Goal: Transaction & Acquisition: Purchase product/service

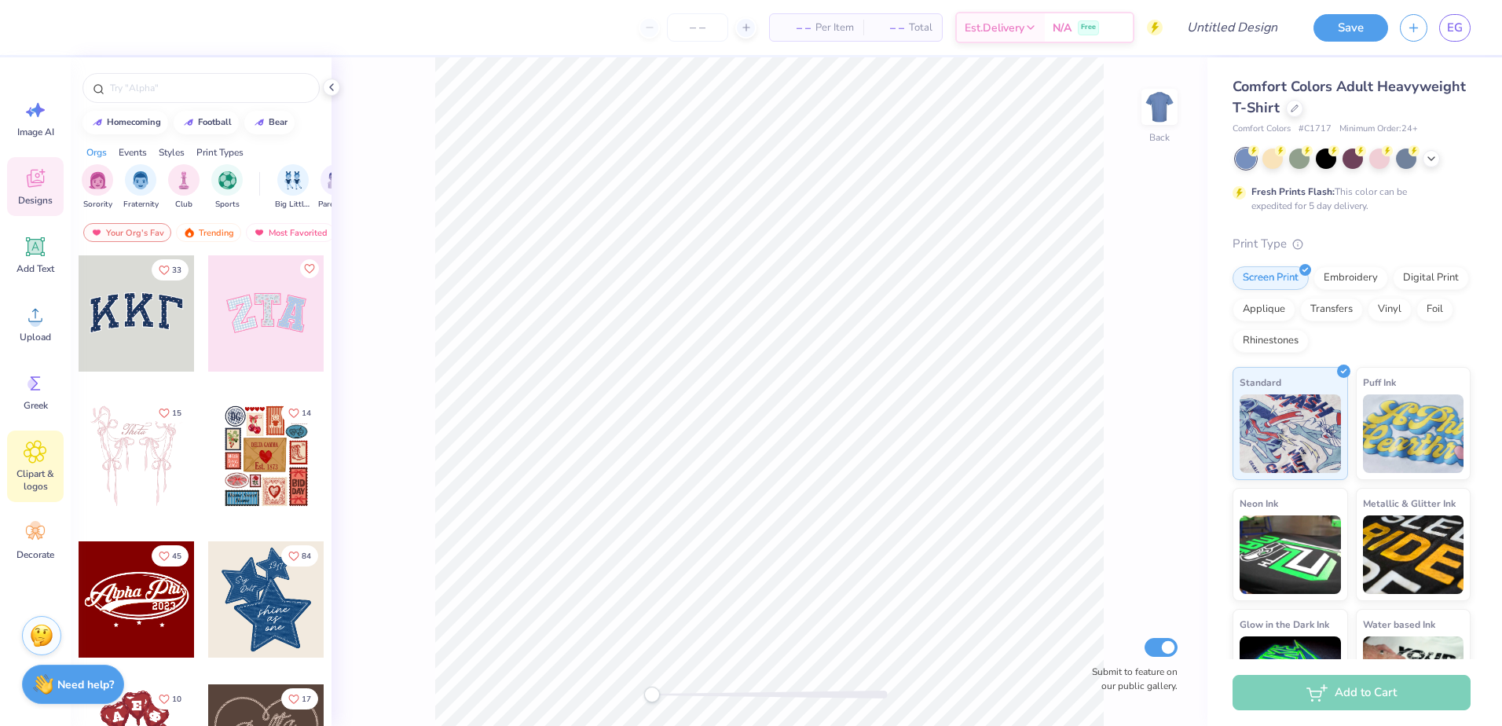
click at [27, 460] on icon at bounding box center [35, 452] width 23 height 24
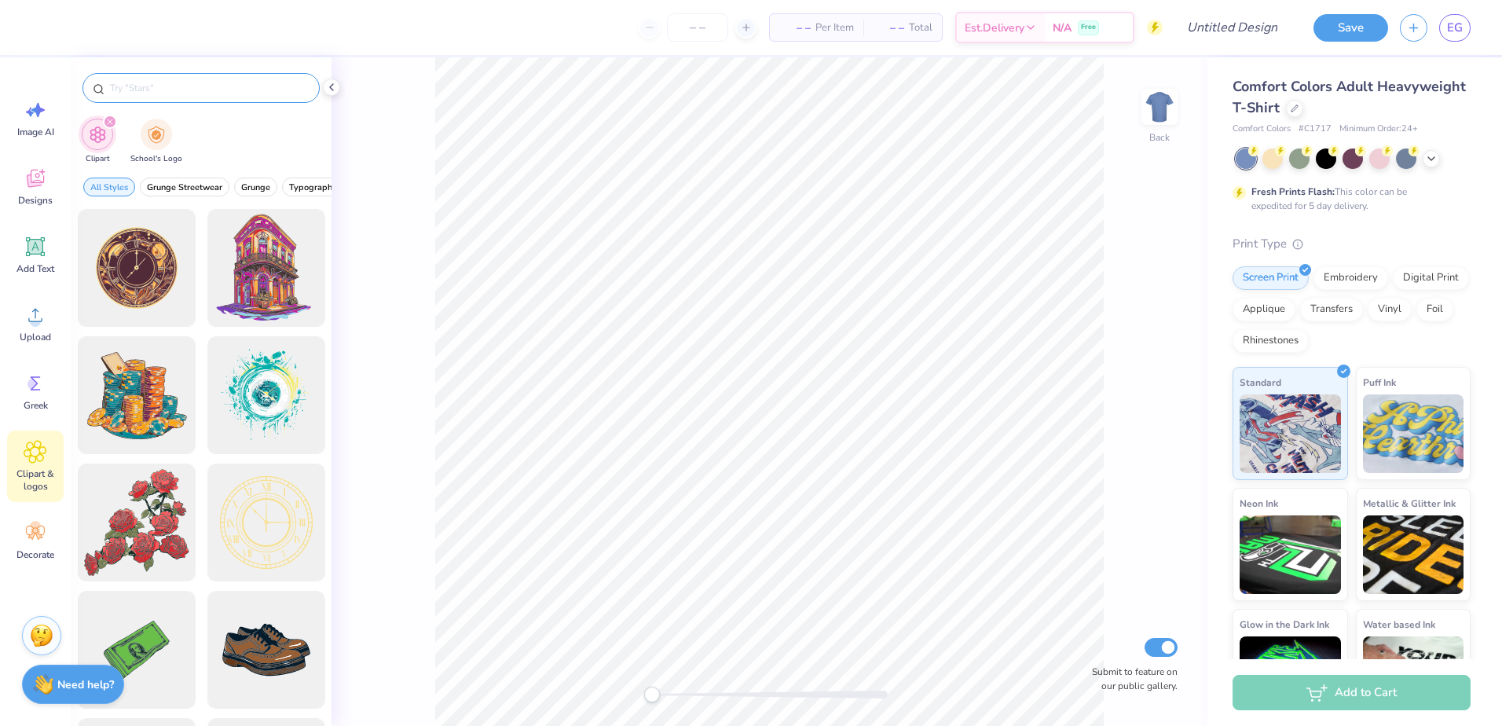
click at [214, 97] on div at bounding box center [200, 88] width 237 height 30
click at [214, 82] on input "text" at bounding box center [208, 88] width 201 height 16
type input "engineer"
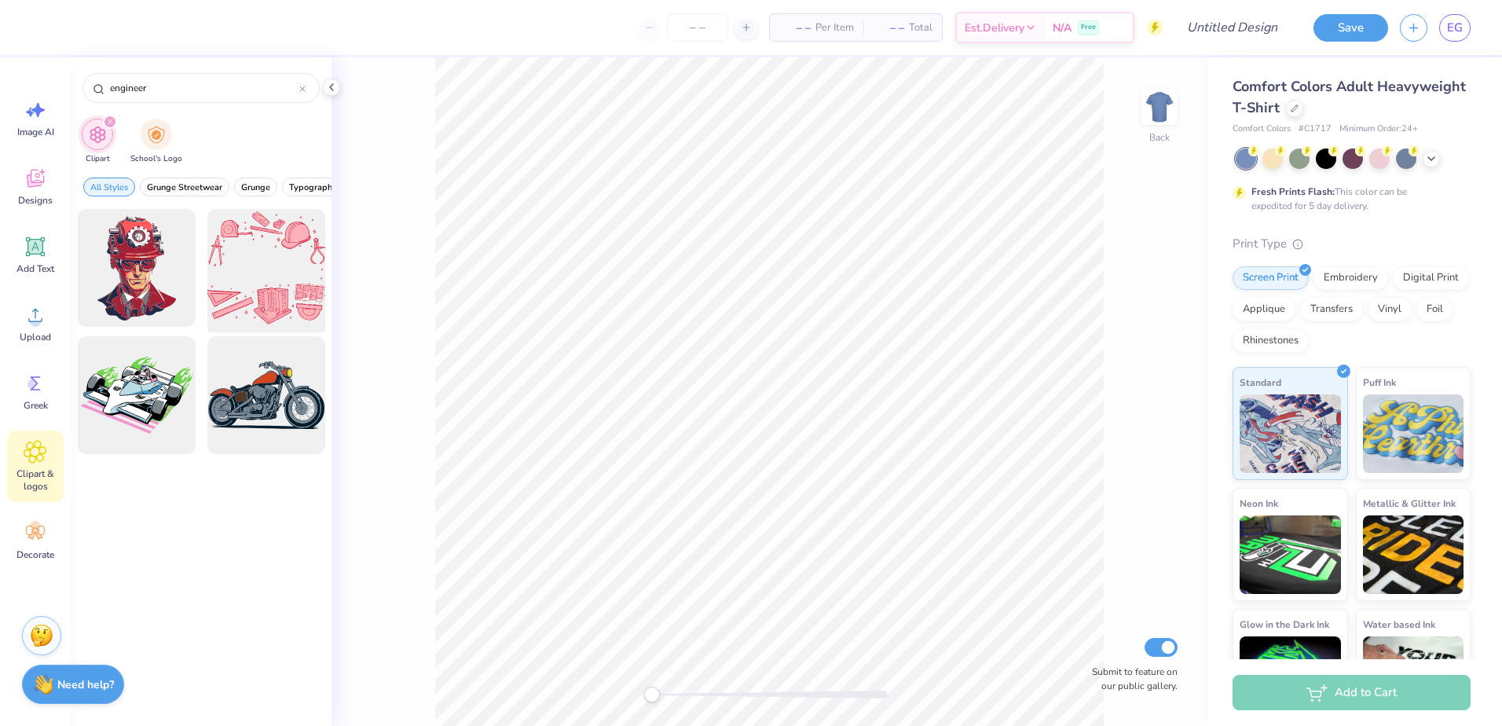
click at [252, 264] on div at bounding box center [266, 268] width 130 height 130
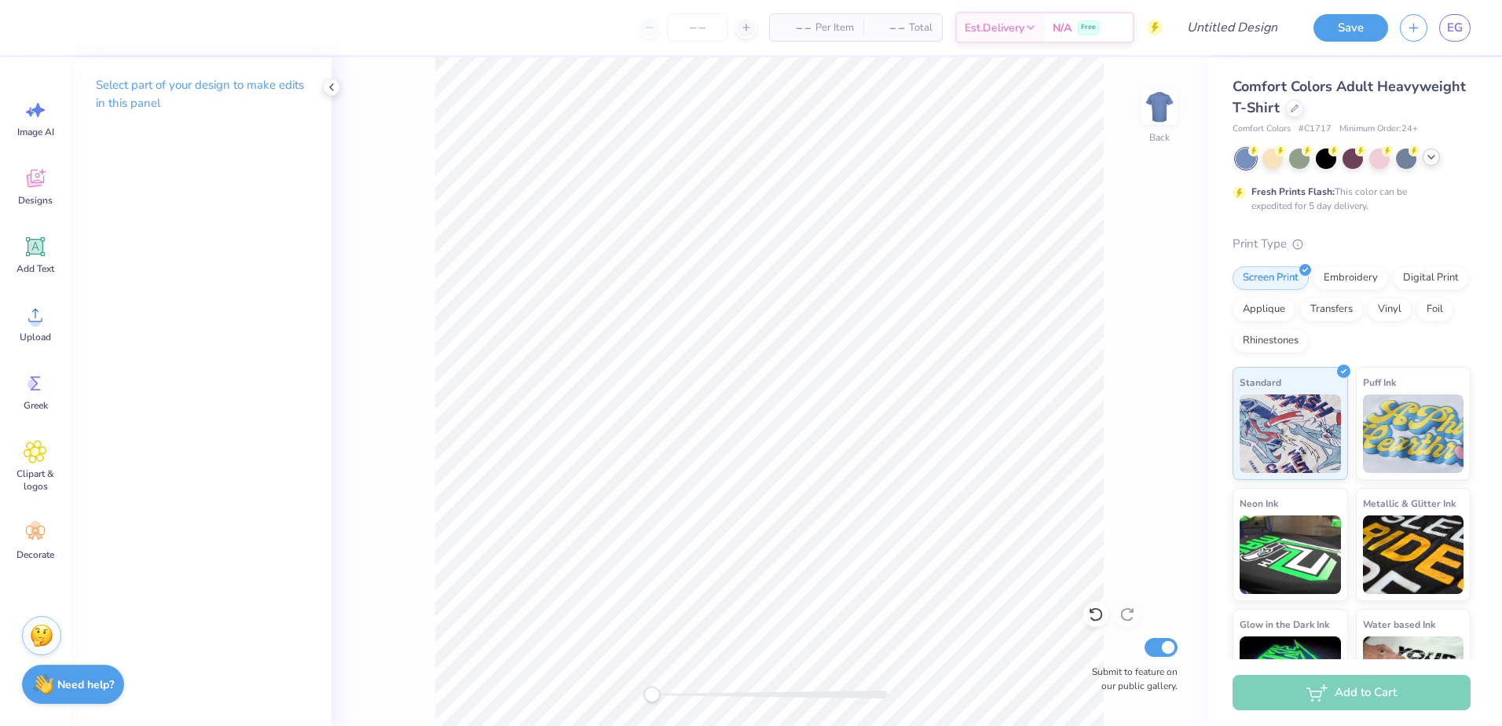
click at [1433, 153] on icon at bounding box center [1431, 157] width 13 height 13
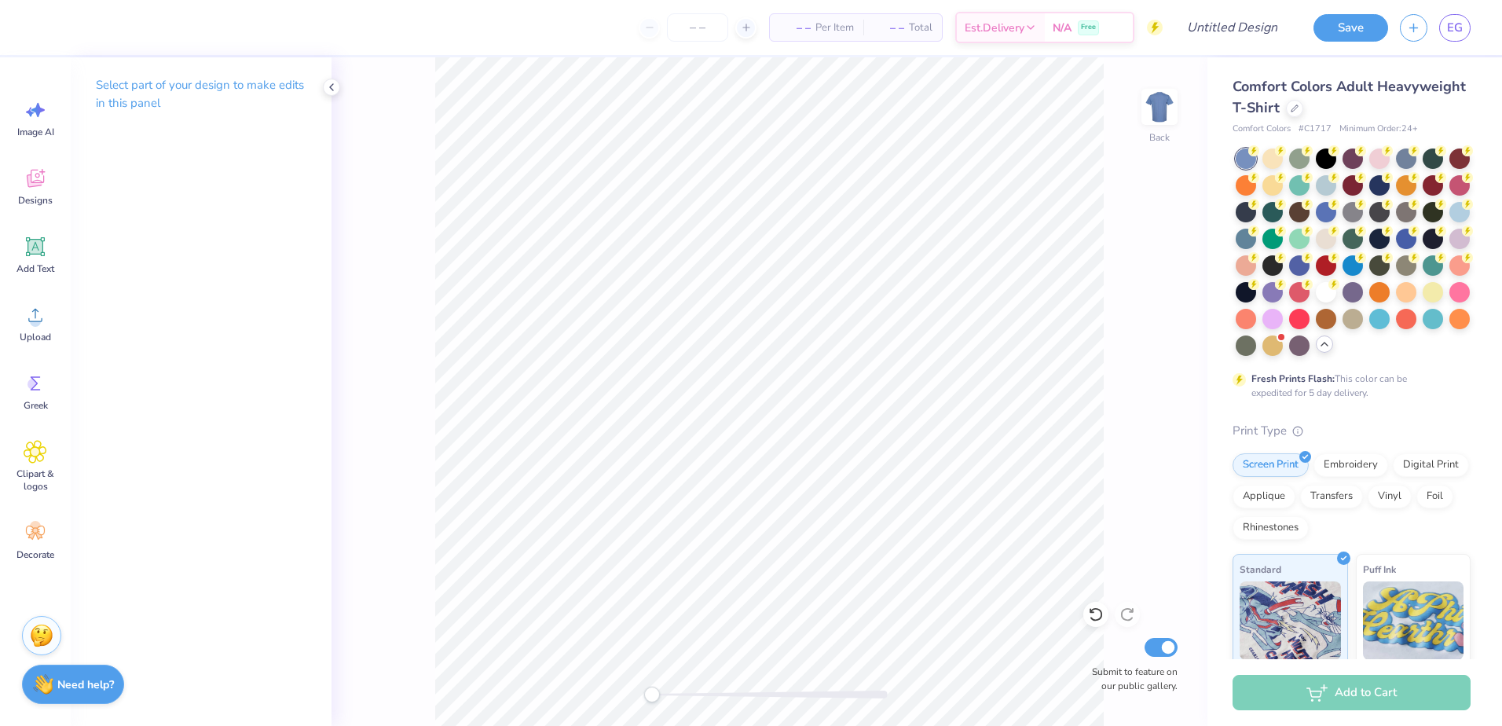
click at [1427, 71] on div "Comfort Colors Adult Heavyweight T-Shirt Comfort Colors # C1717 Minimum Order: …" at bounding box center [1354, 483] width 295 height 852
click at [1317, 101] on span "Comfort Colors Adult Heavyweight T-Shirt" at bounding box center [1349, 97] width 233 height 40
click at [1303, 112] on div at bounding box center [1294, 106] width 17 height 17
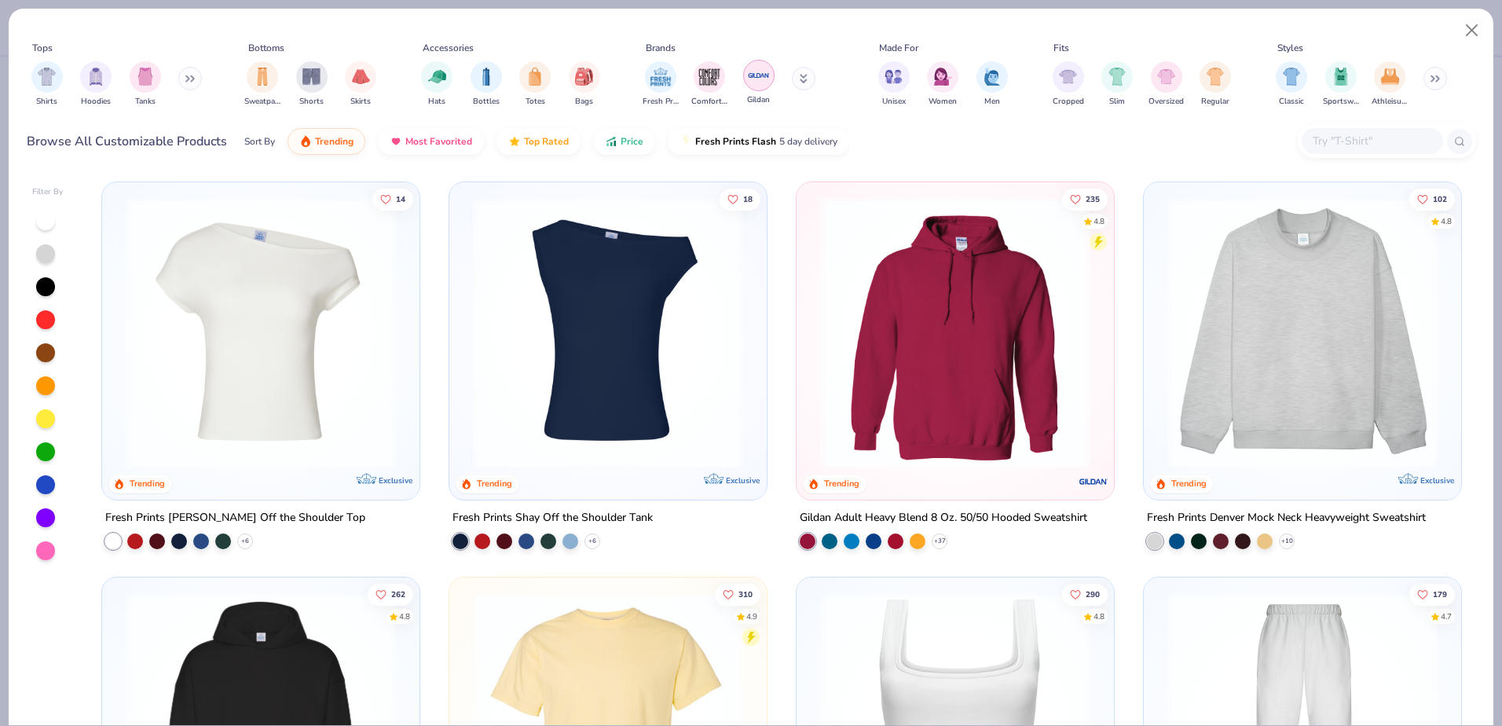
drag, startPoint x: 724, startPoint y: 194, endPoint x: 759, endPoint y: 64, distance: 134.9
click at [42, 68] on img "filter for Shirts" at bounding box center [47, 75] width 18 height 18
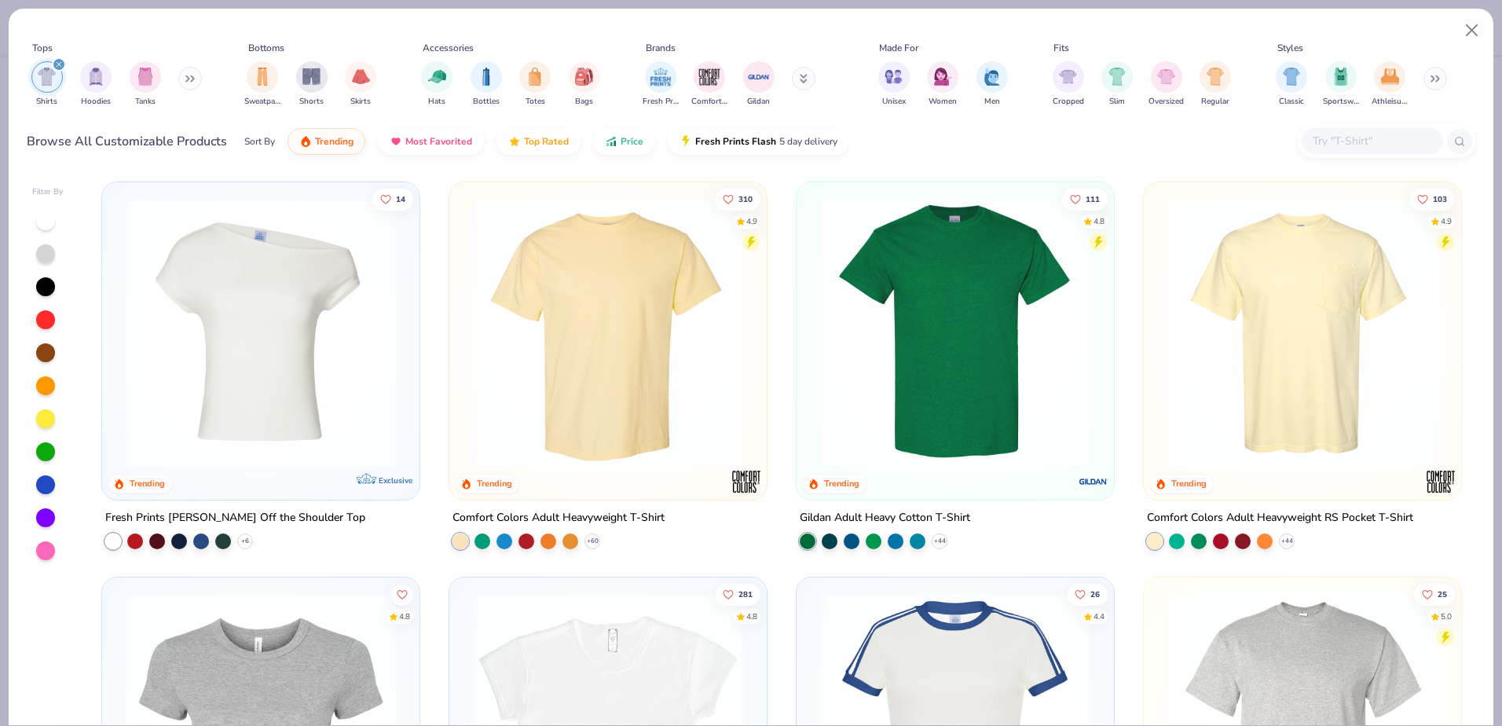
click at [1320, 336] on img at bounding box center [1303, 333] width 286 height 270
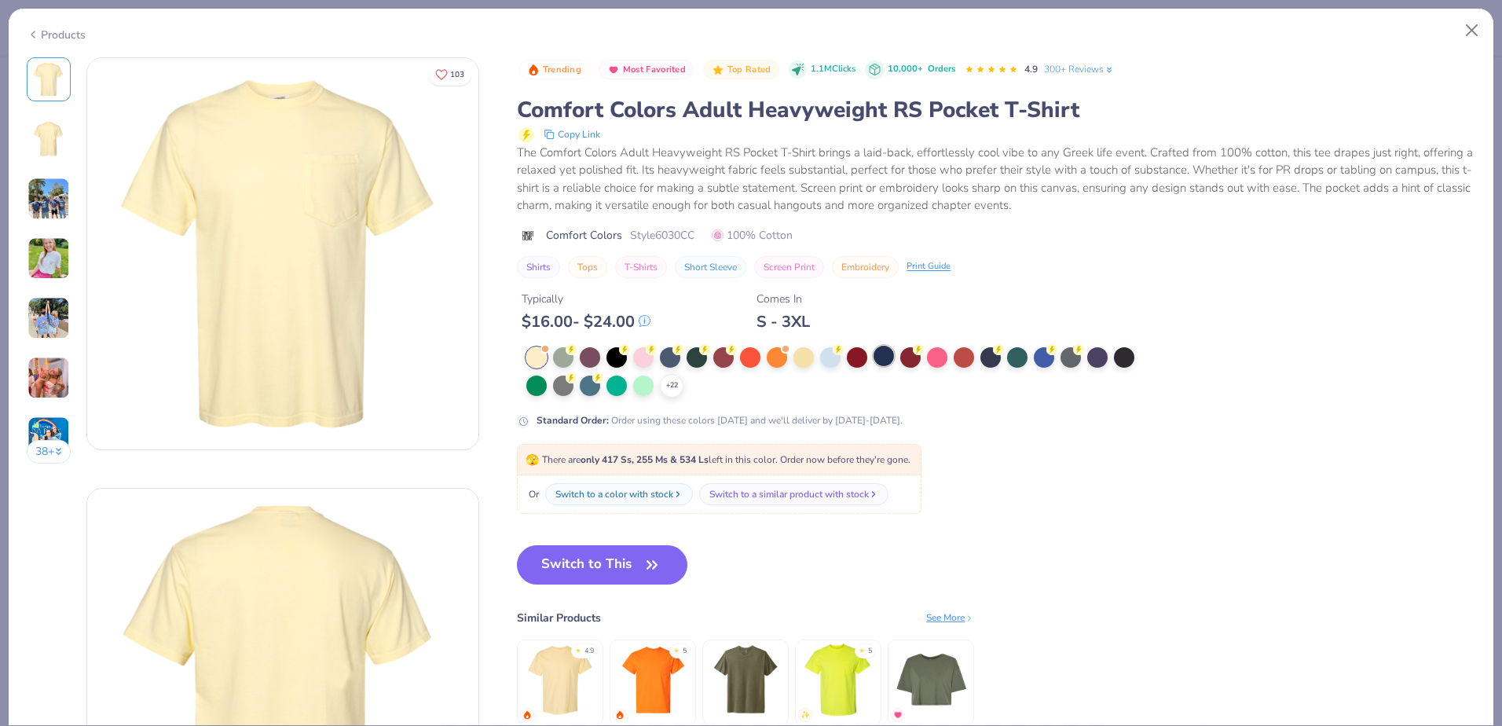
click at [890, 363] on div at bounding box center [884, 356] width 20 height 20
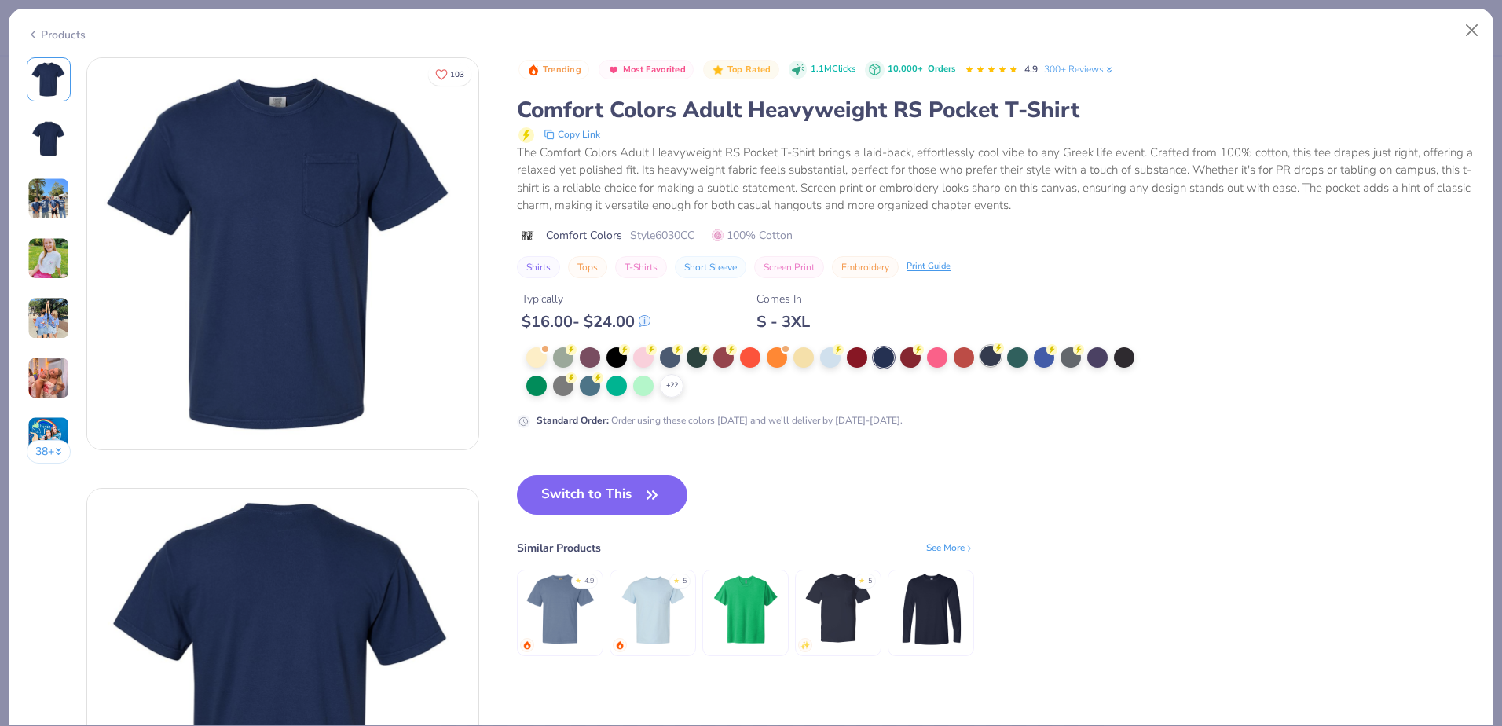
click at [990, 360] on div at bounding box center [990, 356] width 20 height 20
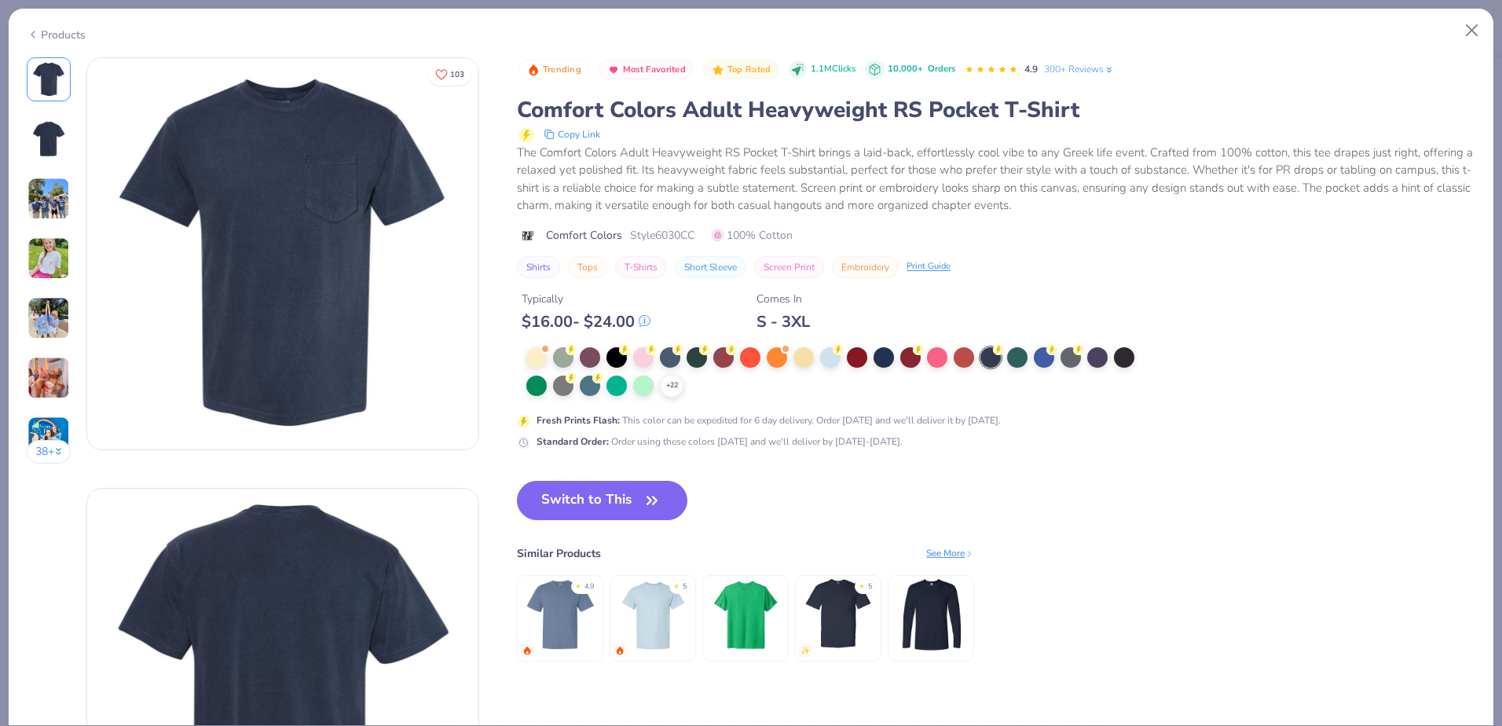
click at [897, 358] on div "+ 22" at bounding box center [835, 372] width 619 height 50
click at [886, 361] on div at bounding box center [884, 356] width 20 height 20
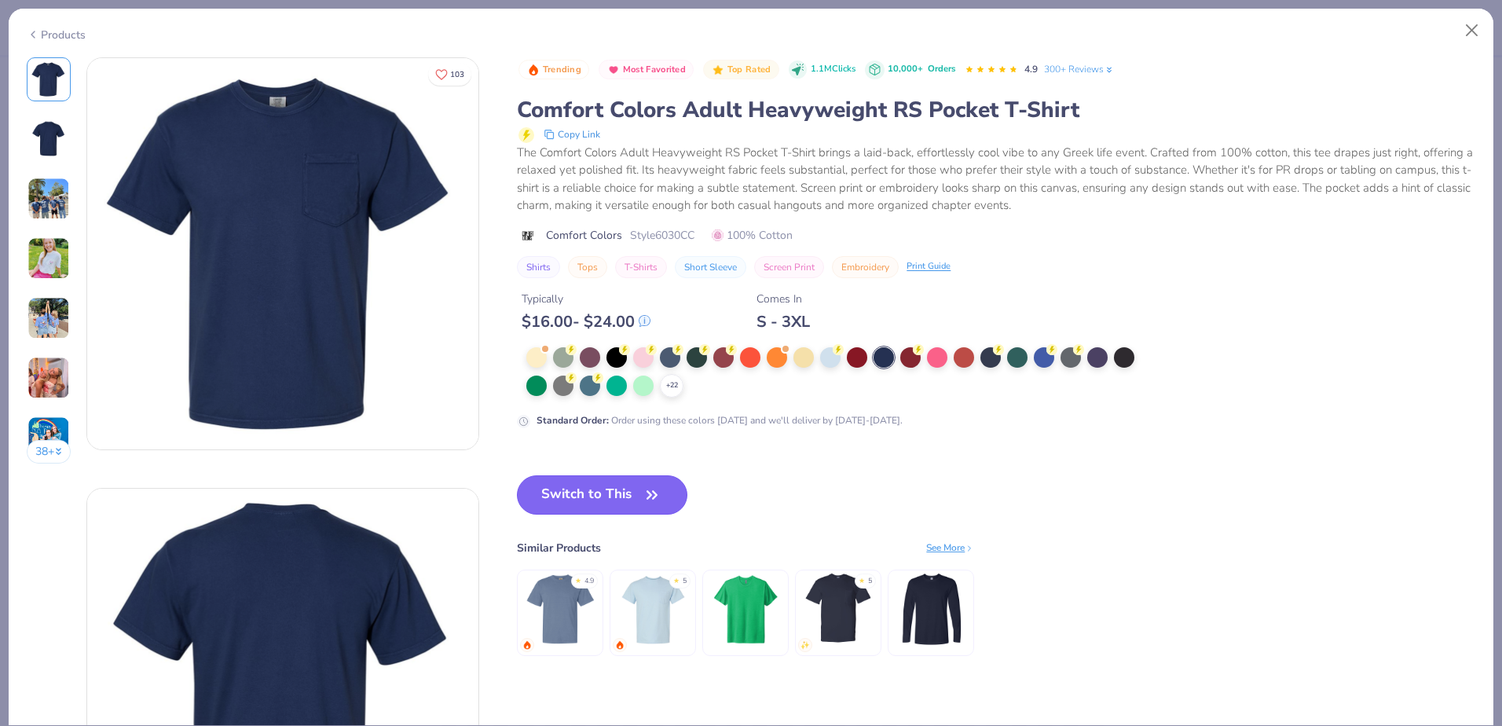
click at [663, 489] on icon "button" at bounding box center [652, 495] width 22 height 22
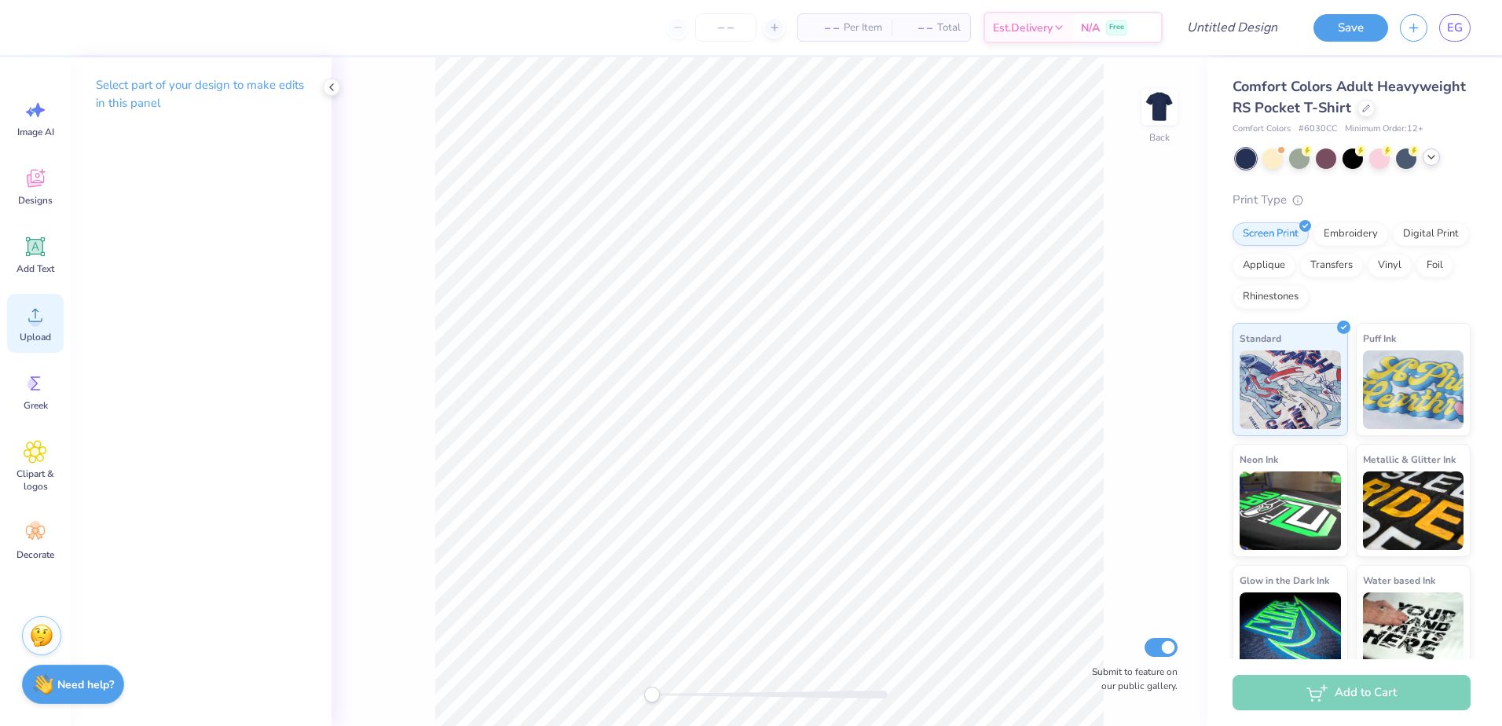
click at [40, 302] on div "Upload" at bounding box center [35, 323] width 57 height 59
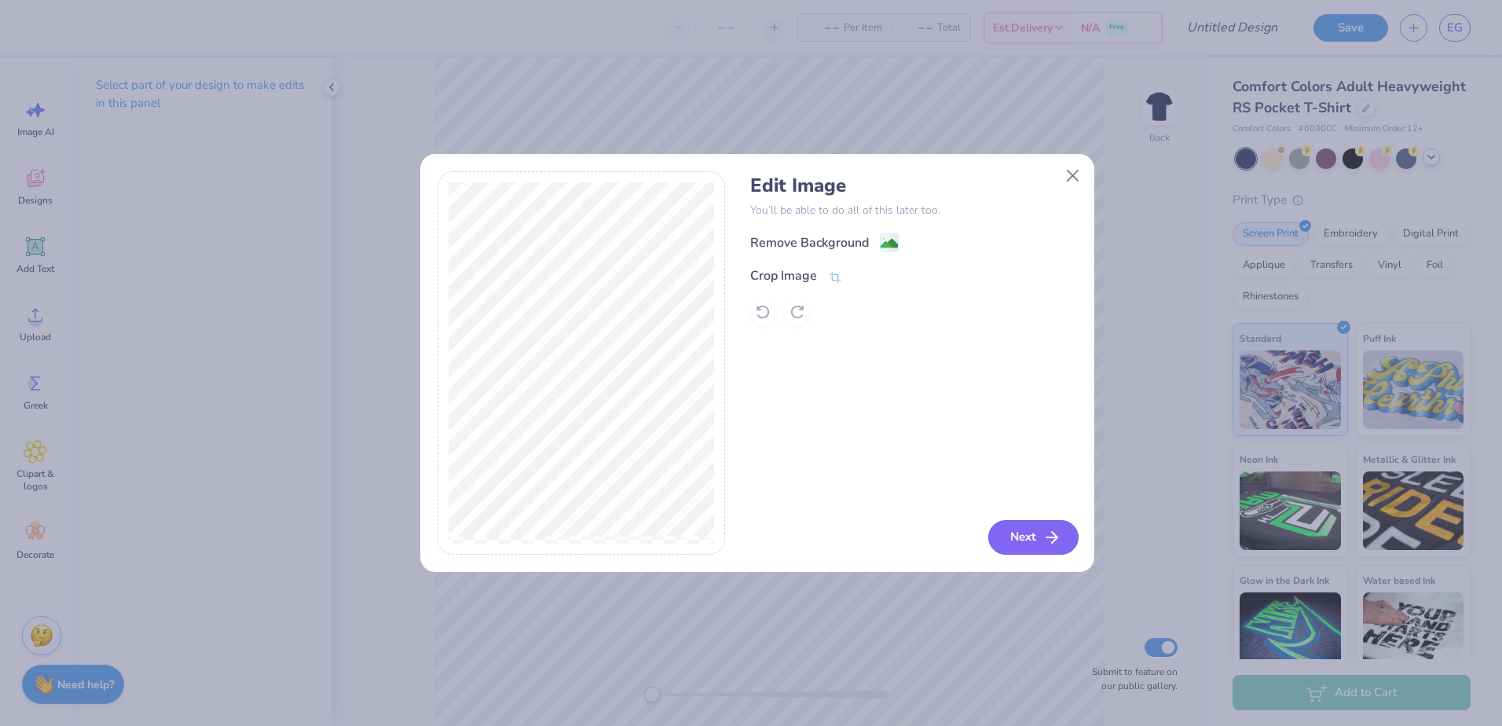
click at [1028, 533] on button "Next" at bounding box center [1033, 537] width 90 height 35
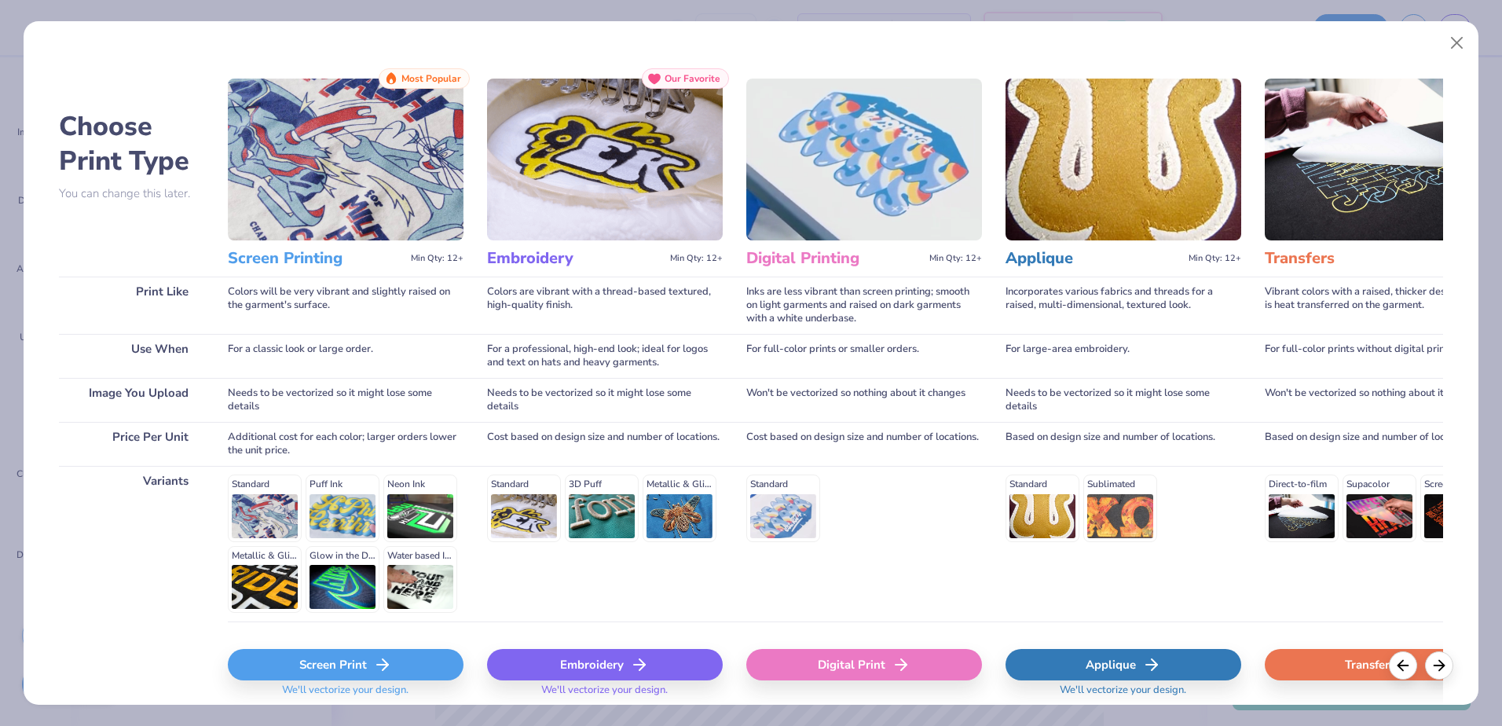
click at [358, 665] on div "Screen Print" at bounding box center [346, 664] width 236 height 31
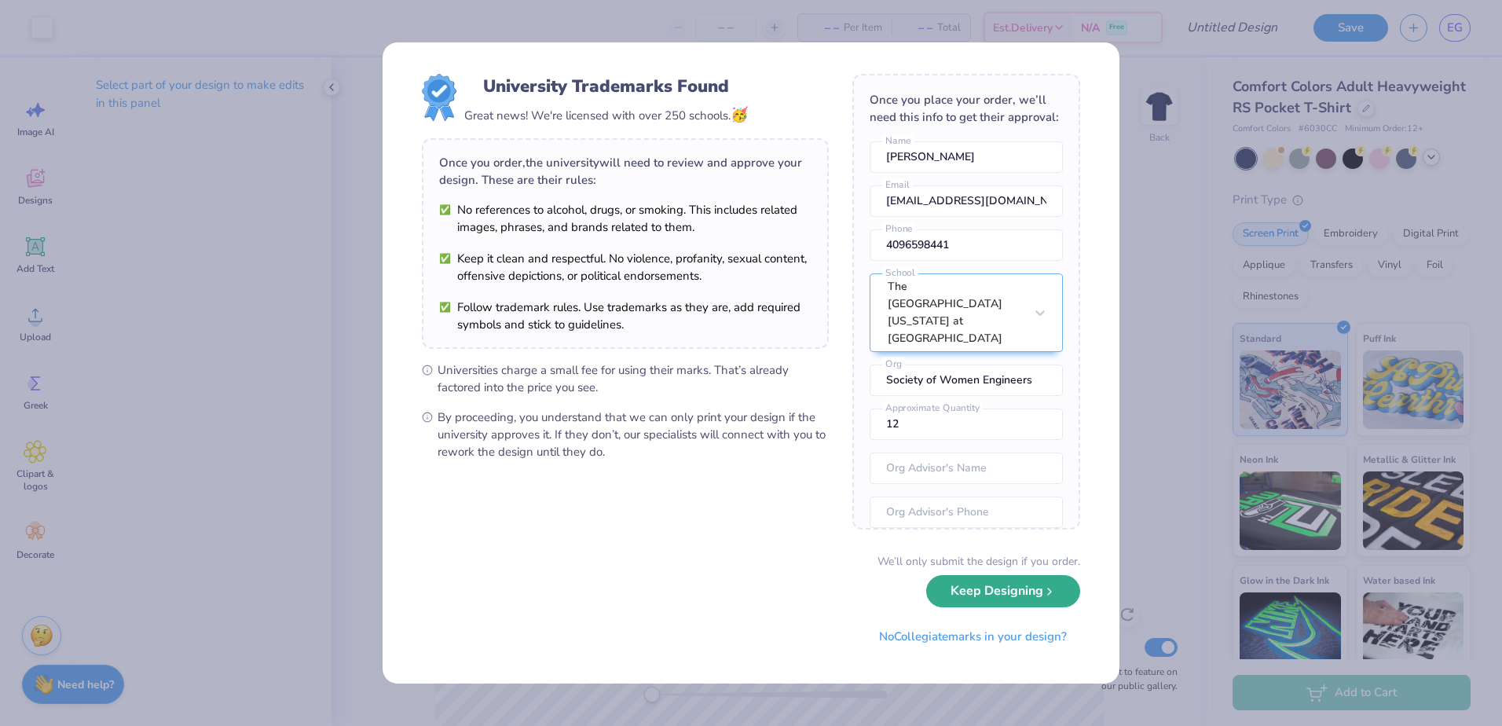
click at [1045, 586] on icon "submit" at bounding box center [1049, 591] width 13 height 13
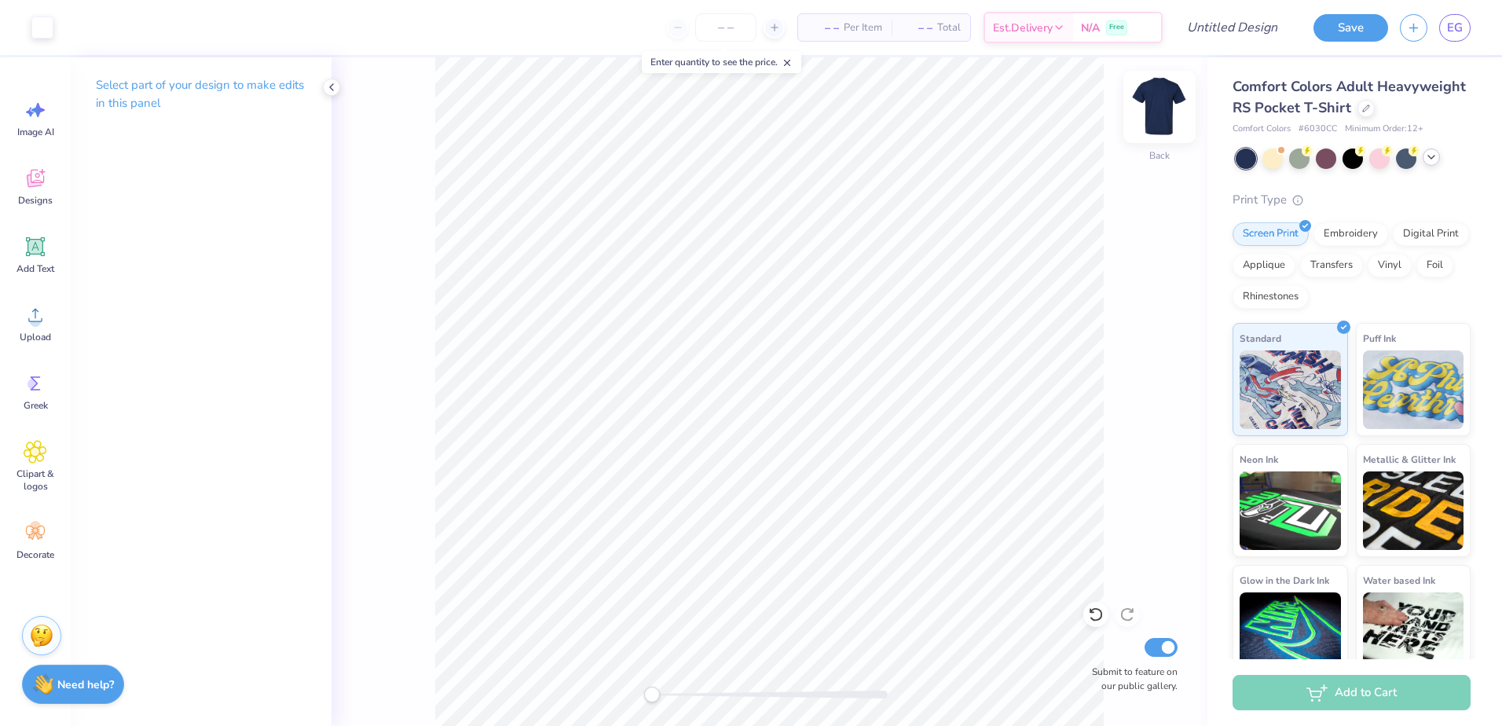
click at [1165, 109] on img at bounding box center [1159, 106] width 63 height 63
click at [37, 328] on div "Upload" at bounding box center [35, 323] width 57 height 59
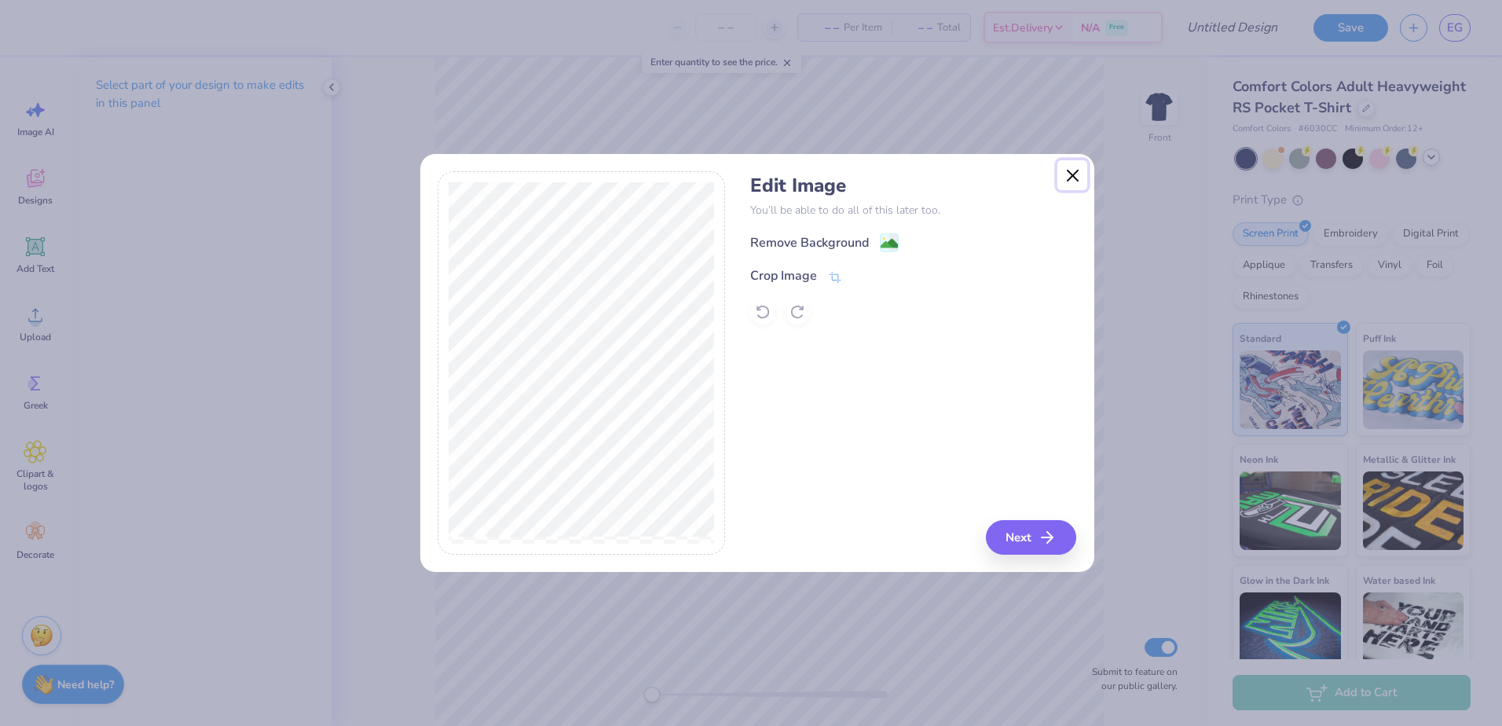
click at [1069, 167] on button "Close" at bounding box center [1072, 175] width 30 height 30
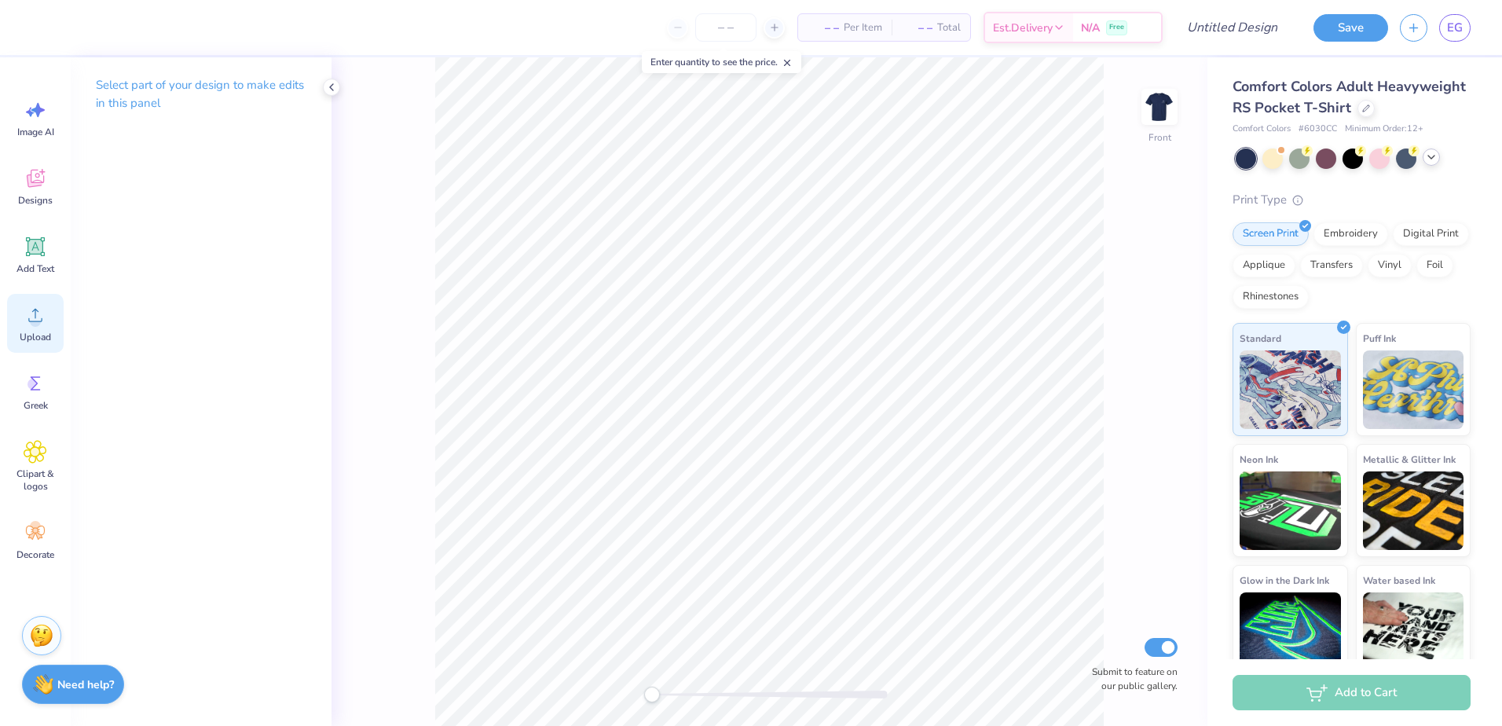
click at [37, 311] on icon at bounding box center [35, 315] width 14 height 13
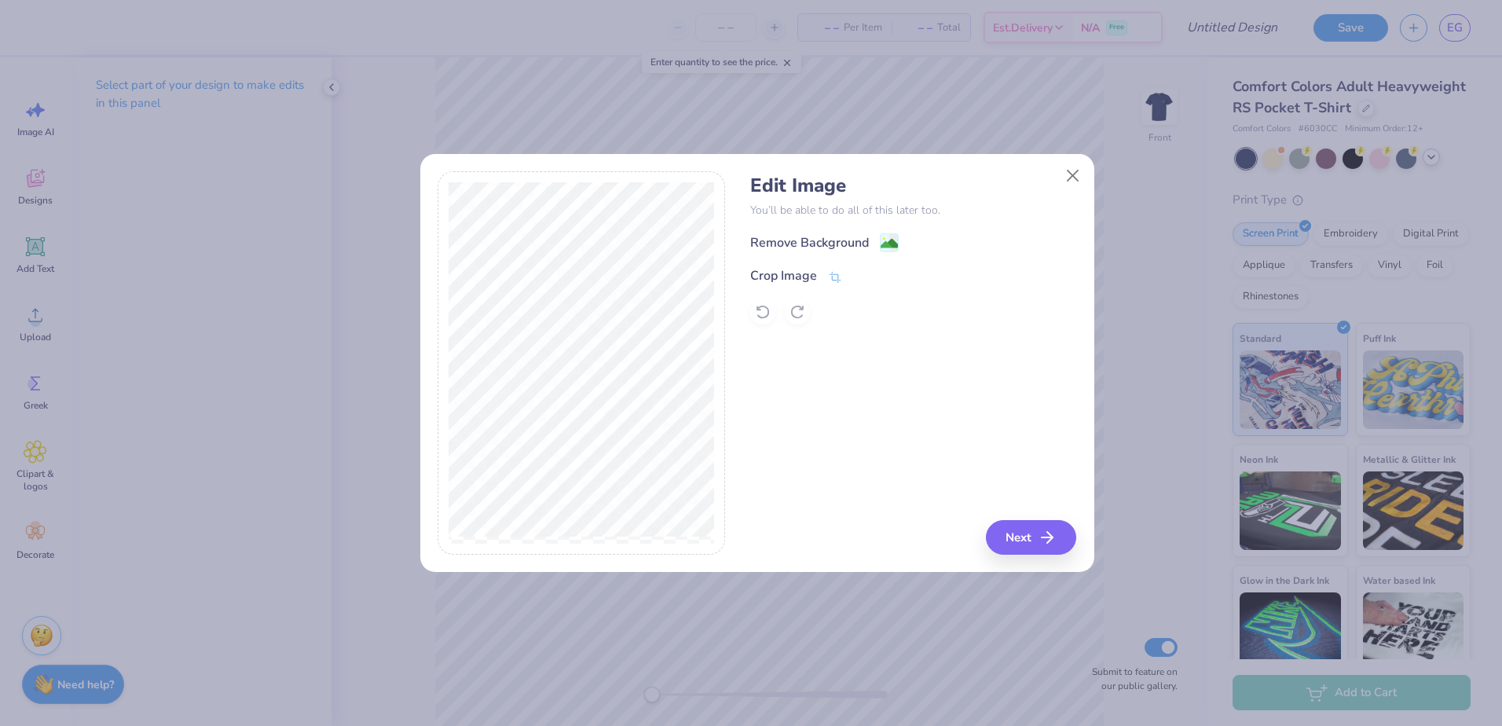
click at [884, 230] on div "Edit Image You’ll be able to do all of this later too. Remove Background Crop I…" at bounding box center [913, 249] width 326 height 150
click at [823, 238] on div "Remove Background" at bounding box center [809, 244] width 119 height 19
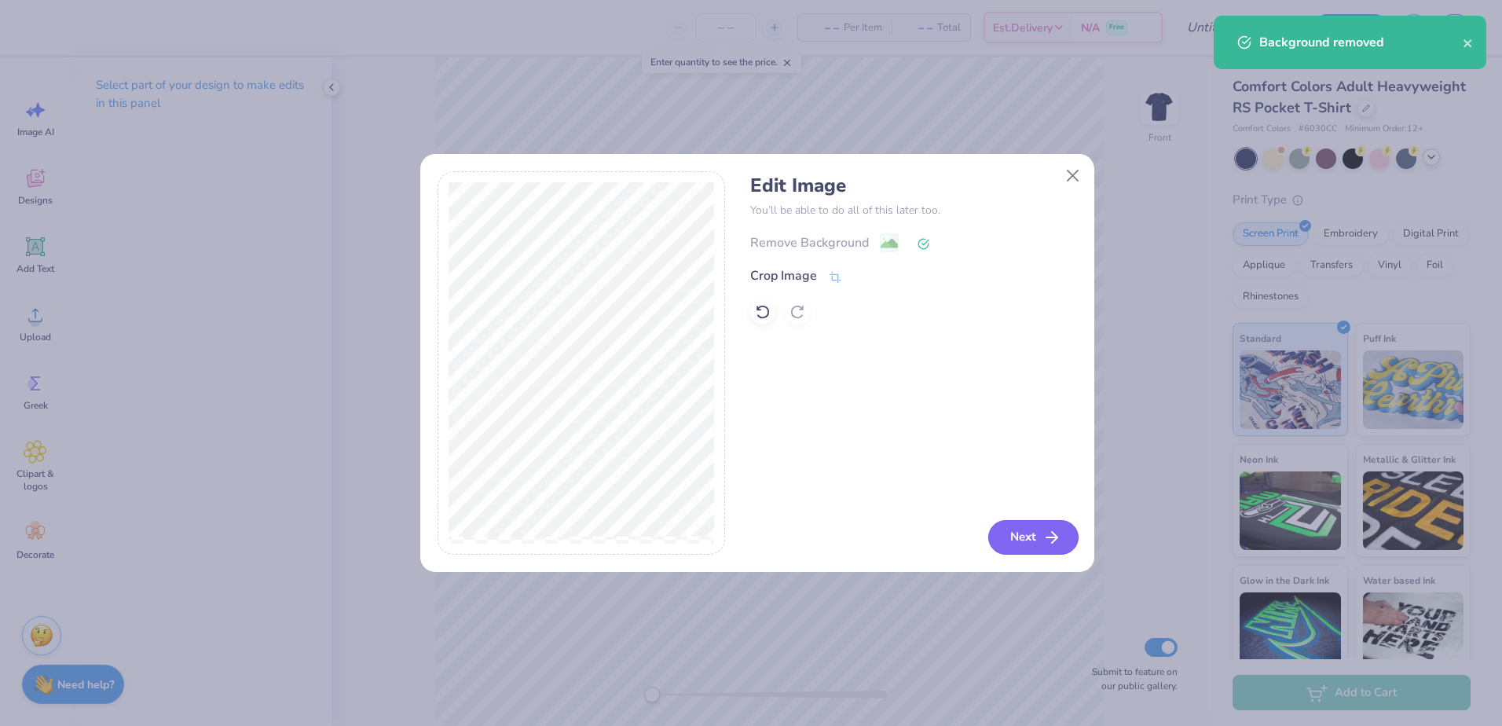
click at [1038, 537] on button "Next" at bounding box center [1033, 537] width 90 height 35
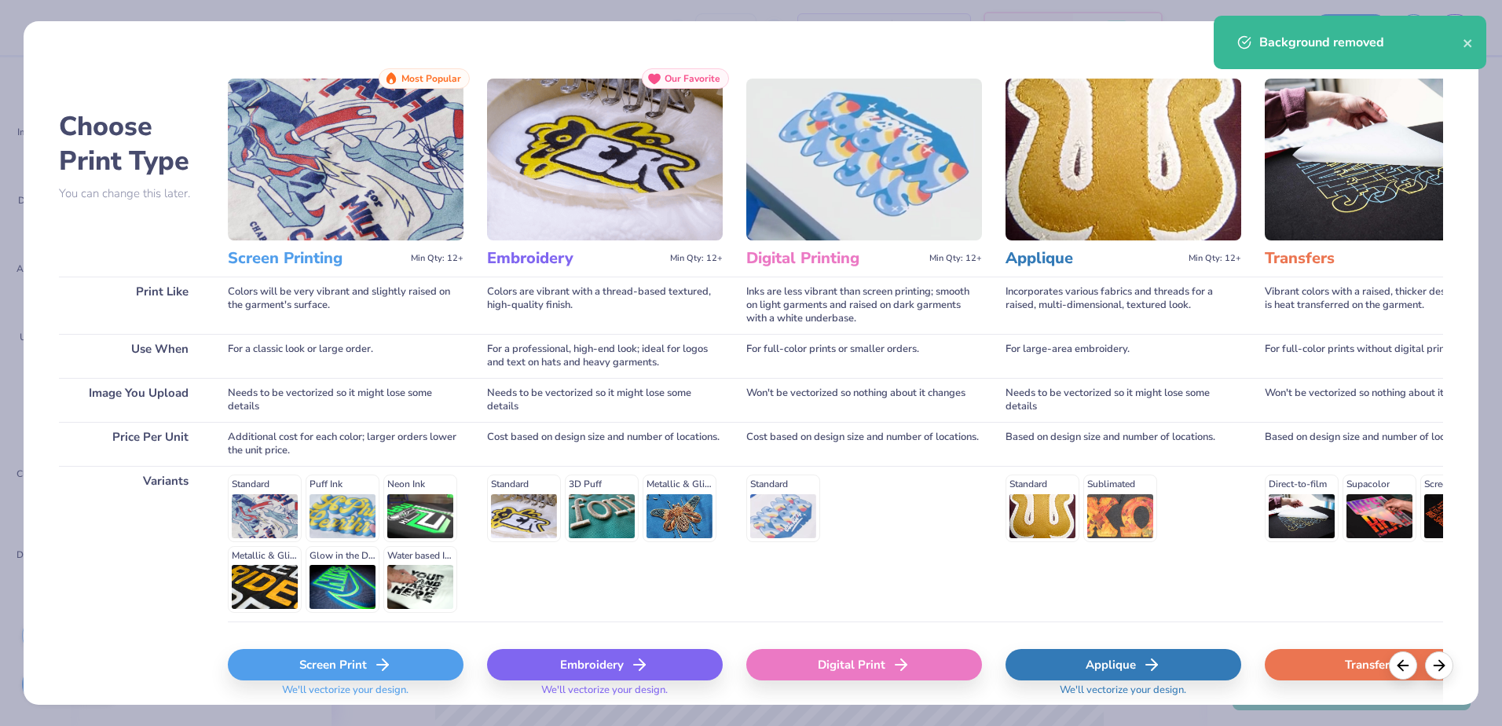
click at [384, 656] on icon at bounding box center [382, 664] width 19 height 19
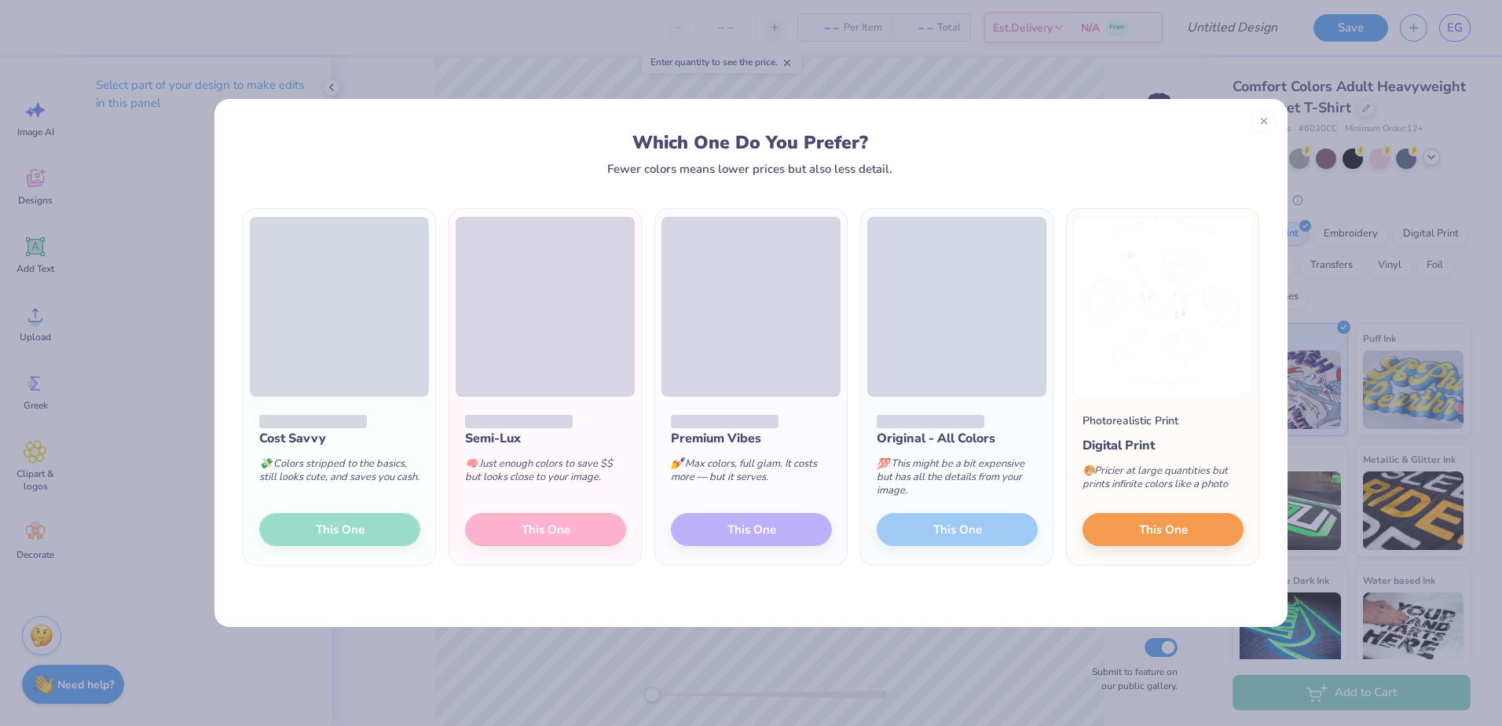
click at [381, 524] on div "Cost Savvy 💸 Colors stripped to the basics, still looks cute, and saves you cas…" at bounding box center [340, 481] width 192 height 168
click at [351, 523] on div "Cost Savvy 💸 Colors stripped to the basics, still looks cute, and saves you cas…" at bounding box center [340, 481] width 192 height 168
click at [334, 527] on div "Cost Savvy 💸 Colors stripped to the basics, still looks cute, and saves you cas…" at bounding box center [340, 481] width 192 height 168
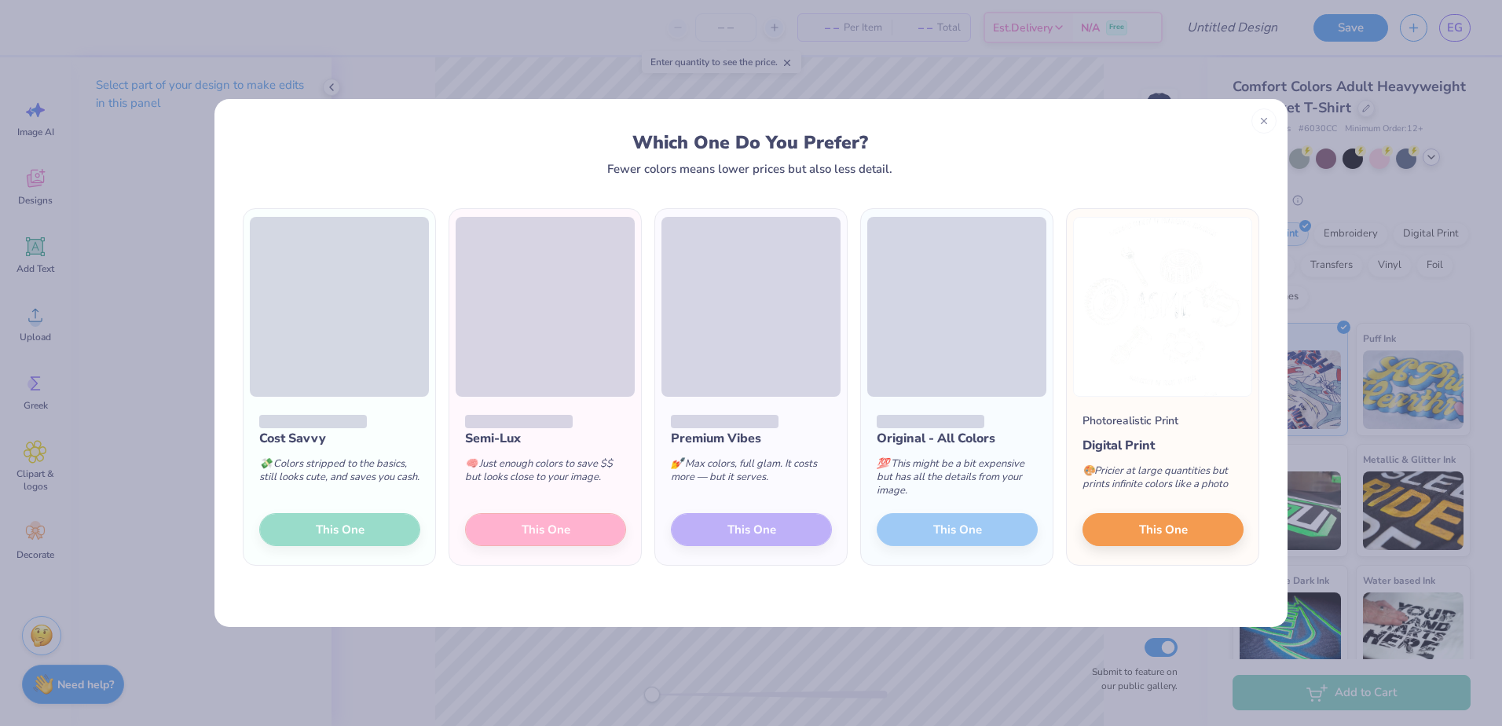
click at [310, 321] on span at bounding box center [339, 307] width 179 height 180
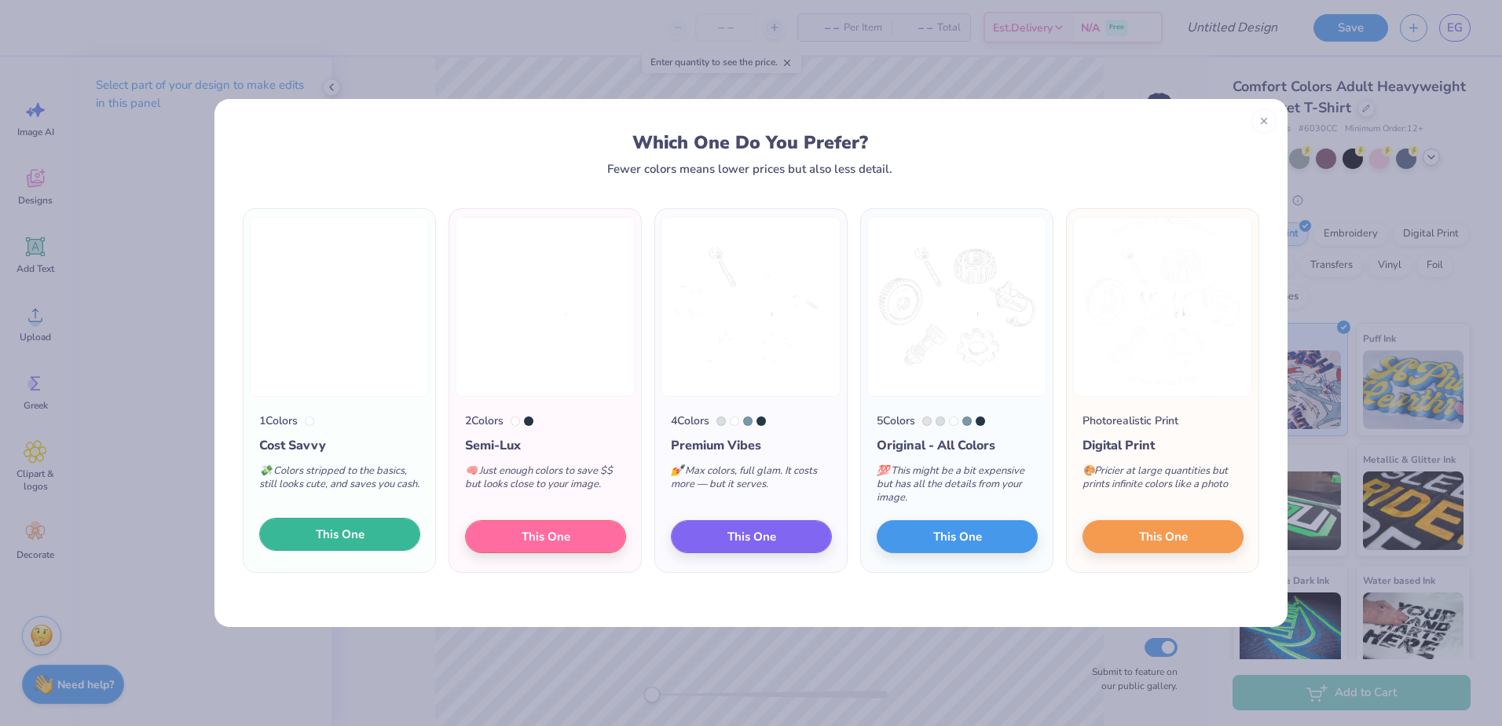
click at [355, 527] on span "This One" at bounding box center [340, 535] width 49 height 18
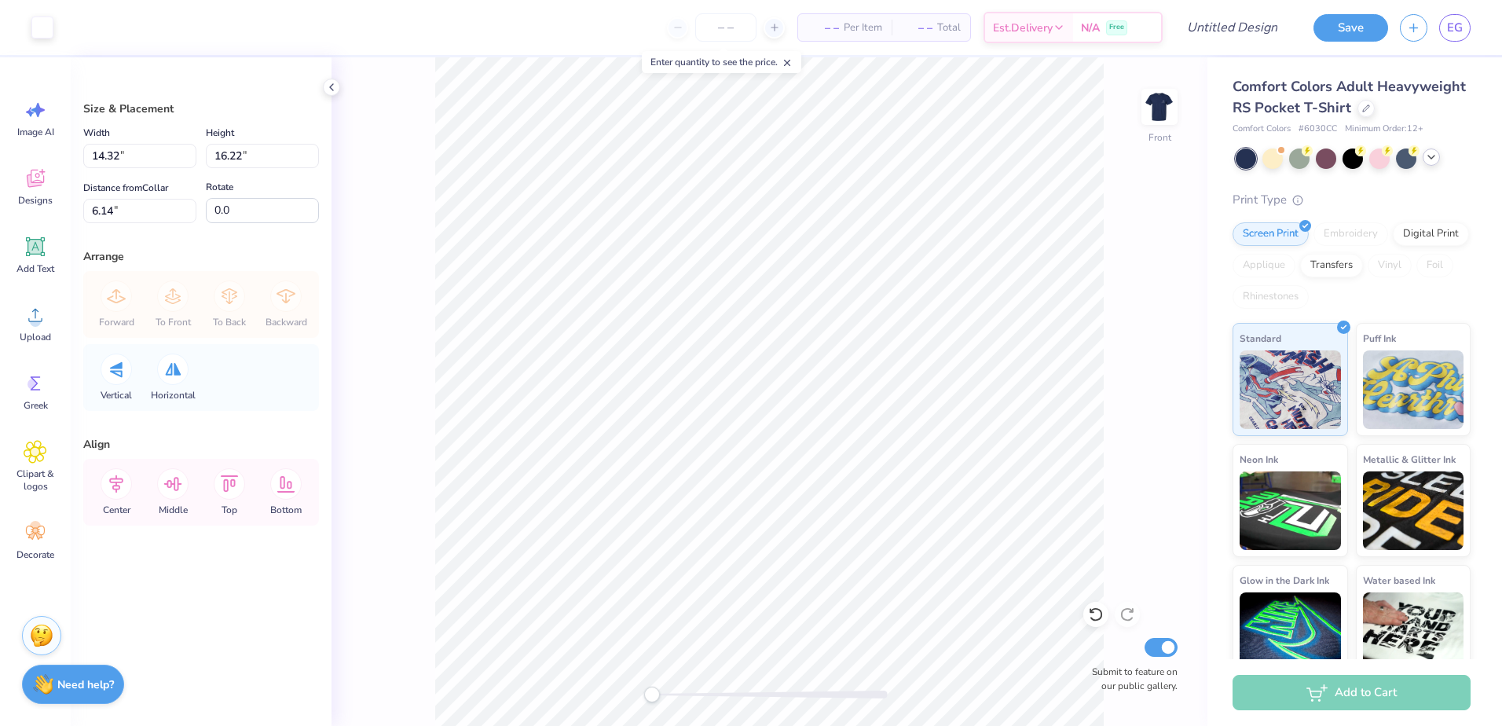
type input "11.34"
type input "12.84"
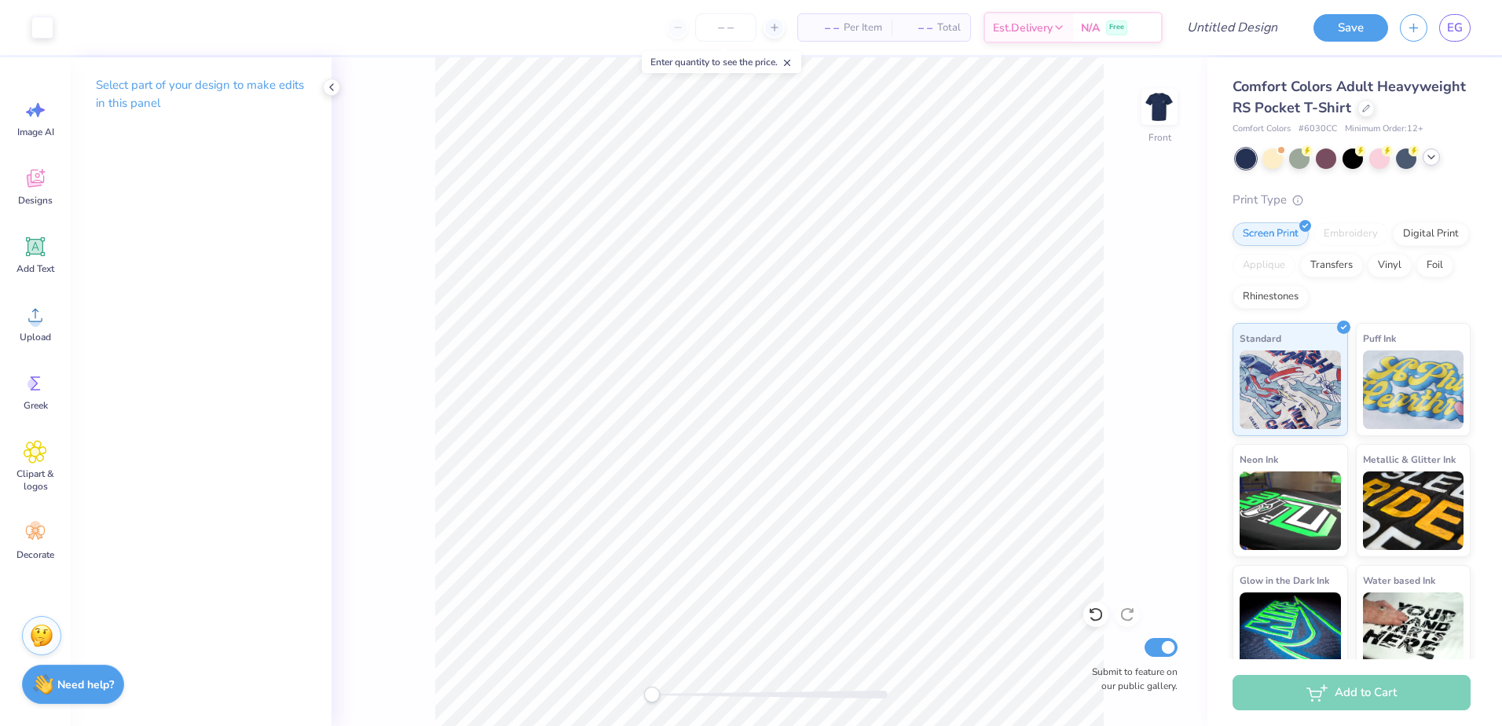
click at [793, 60] on icon at bounding box center [787, 62] width 11 height 11
click at [1349, 27] on button "Save" at bounding box center [1351, 25] width 75 height 27
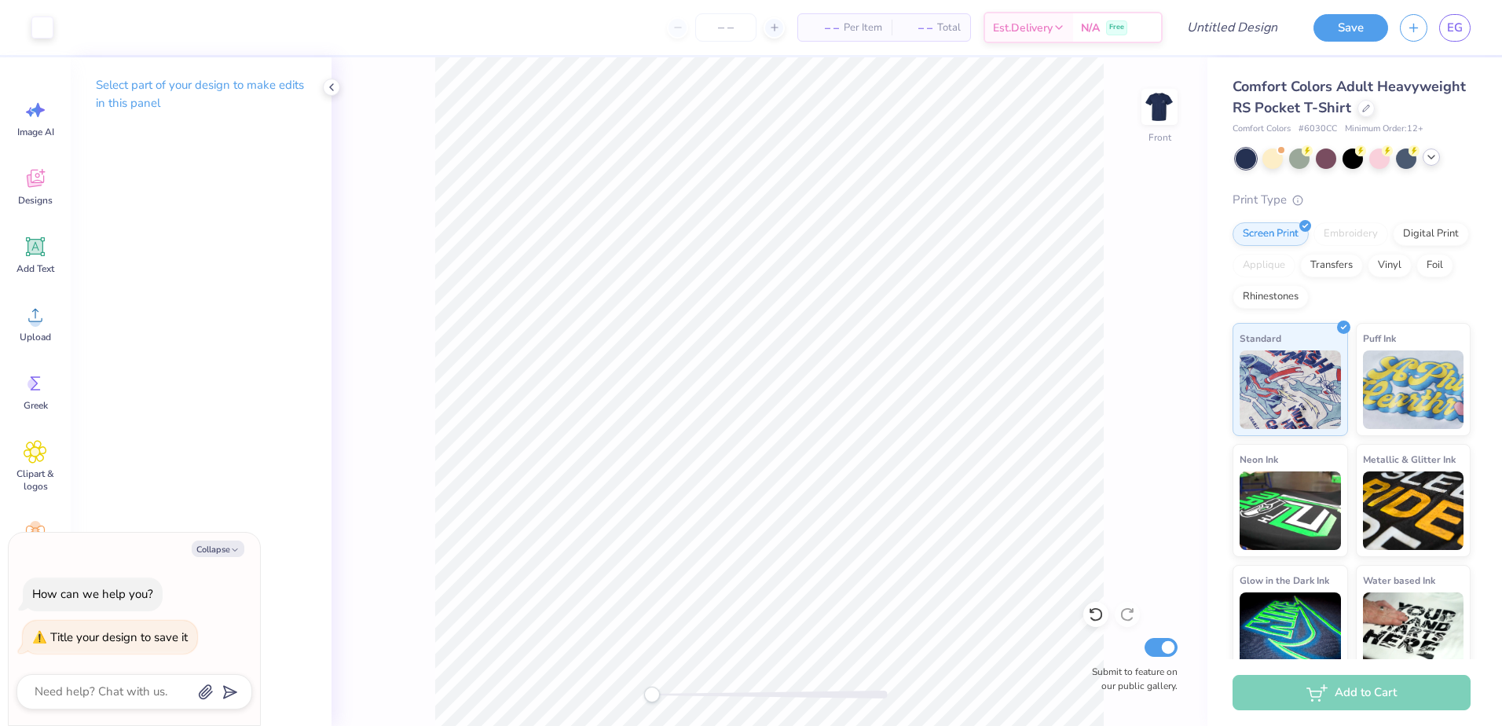
type textarea "x"
click at [1249, 11] on div "Design Title" at bounding box center [1231, 27] width 115 height 55
click at [1244, 26] on input "Design Title" at bounding box center [1213, 27] width 154 height 31
type input "A"
type textarea "x"
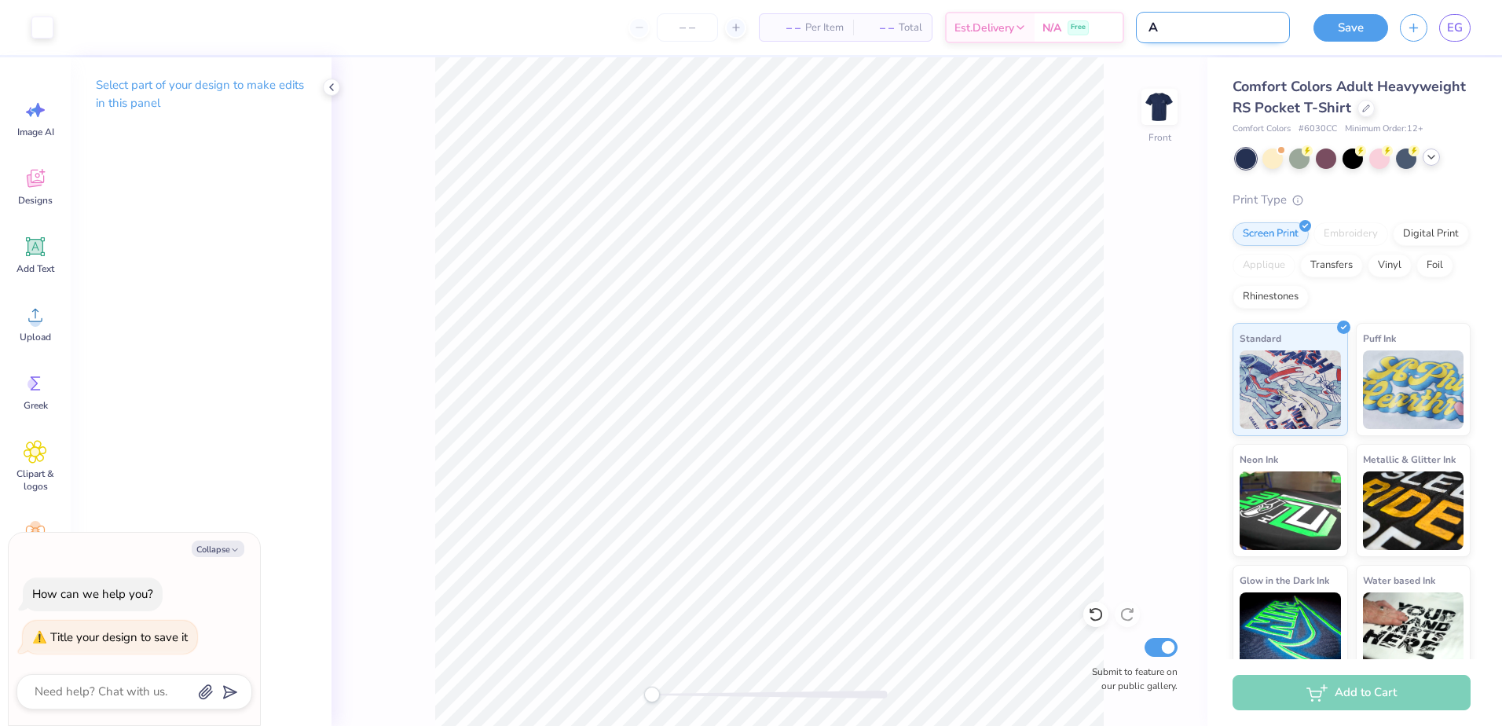
type input "AS"
type textarea "x"
type input "ASM"
type textarea "x"
type input "ASME"
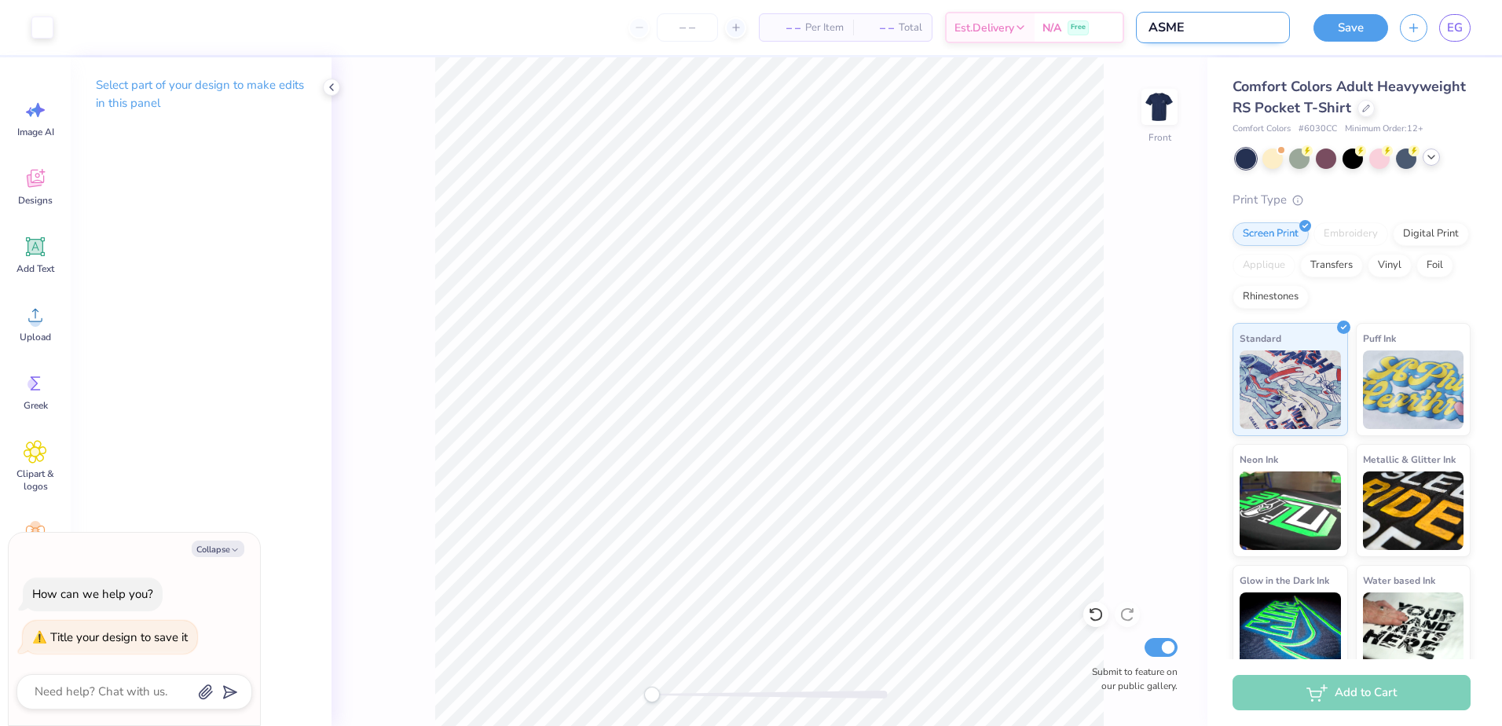
type textarea "x"
type input "ASME"
click at [1377, 23] on button "Save" at bounding box center [1351, 25] width 75 height 27
click at [336, 86] on icon at bounding box center [331, 87] width 13 height 13
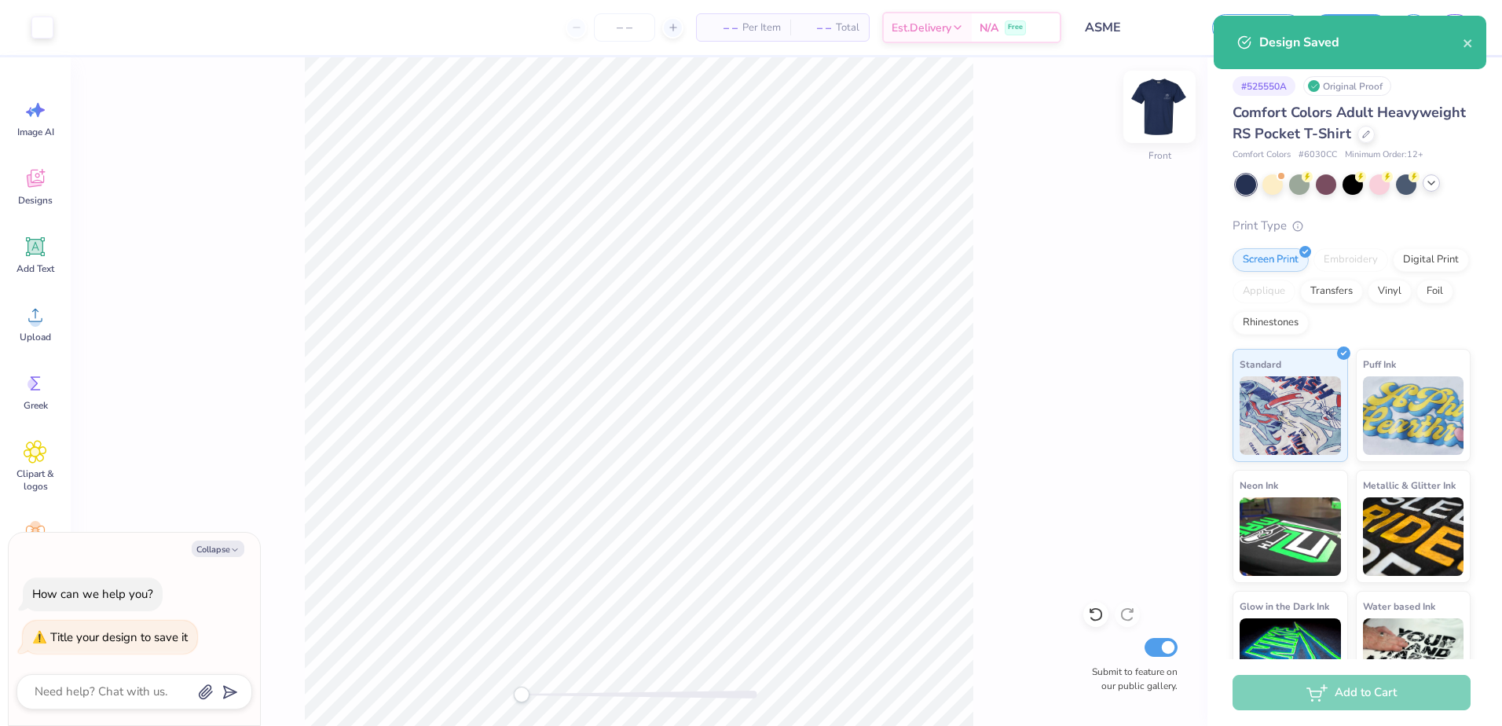
click at [1158, 101] on img at bounding box center [1159, 106] width 63 height 63
click at [1145, 105] on img at bounding box center [1159, 106] width 63 height 63
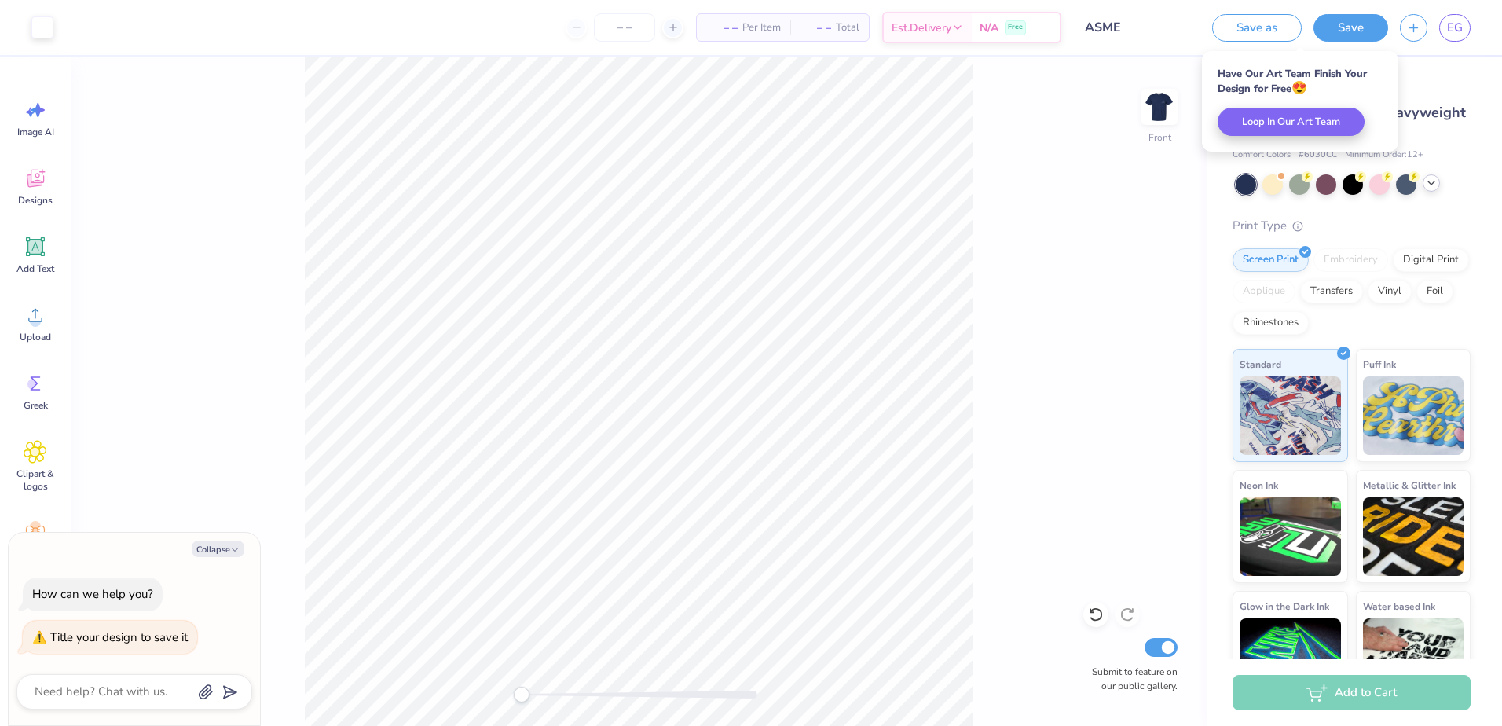
click at [1145, 105] on img at bounding box center [1159, 106] width 31 height 31
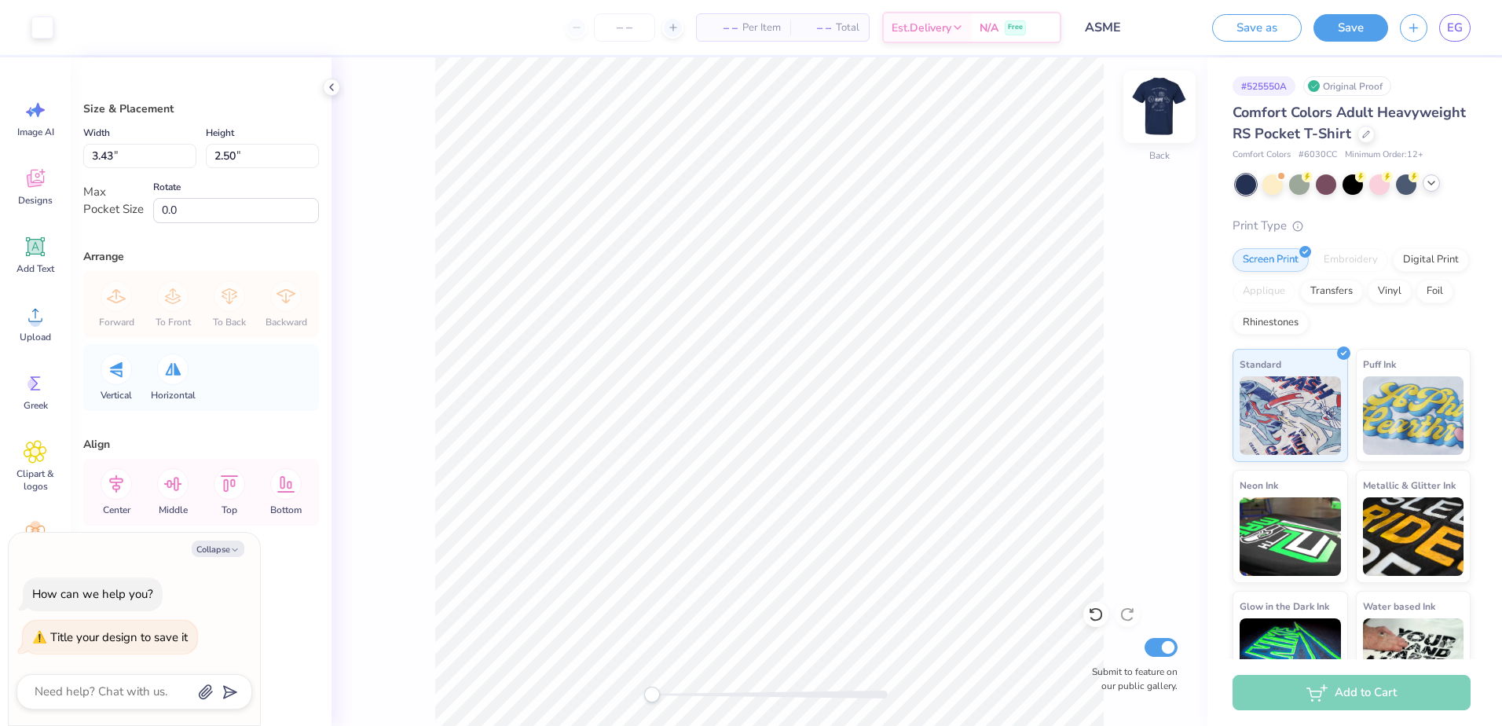
click at [1145, 107] on img at bounding box center [1159, 106] width 63 height 63
click at [1116, 252] on div "Front Submit to feature on our public gallery." at bounding box center [770, 391] width 876 height 669
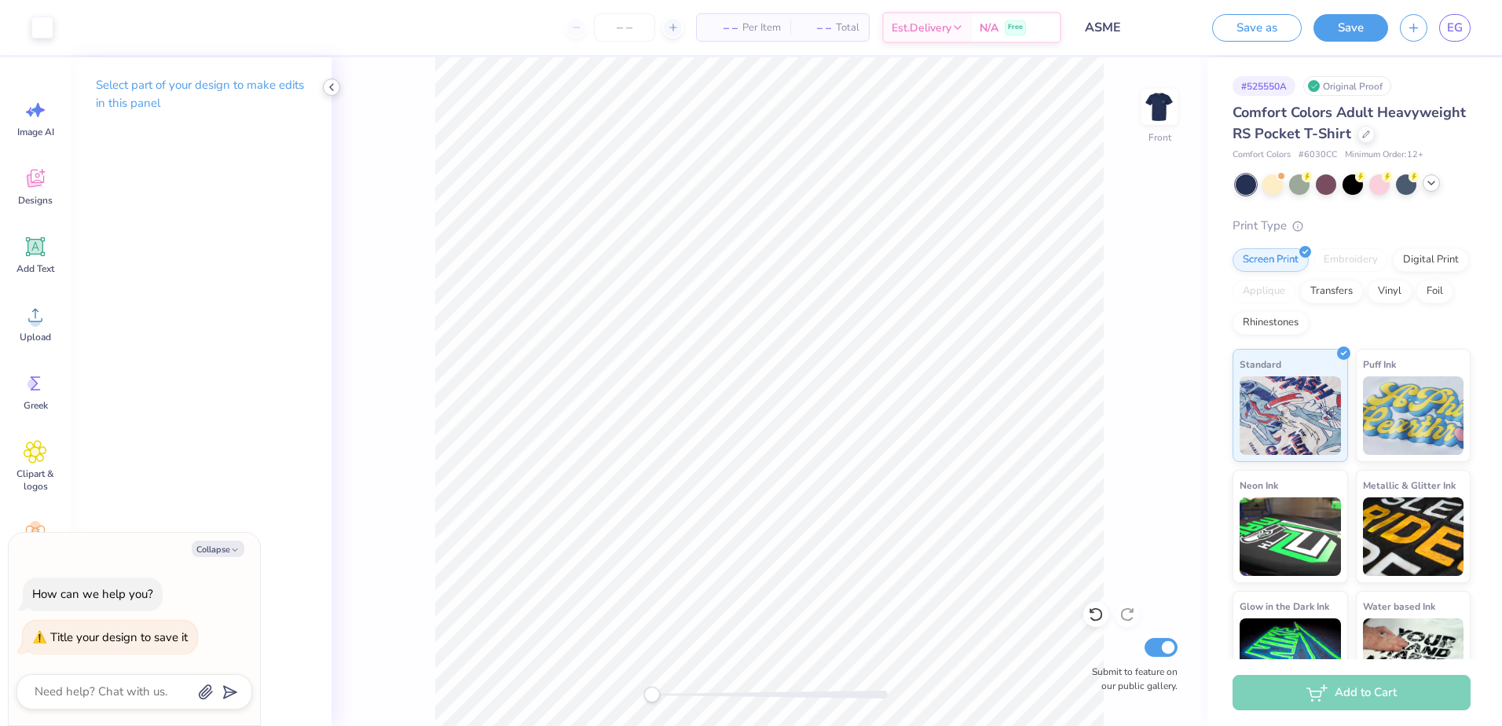
click at [335, 88] on icon at bounding box center [331, 87] width 13 height 13
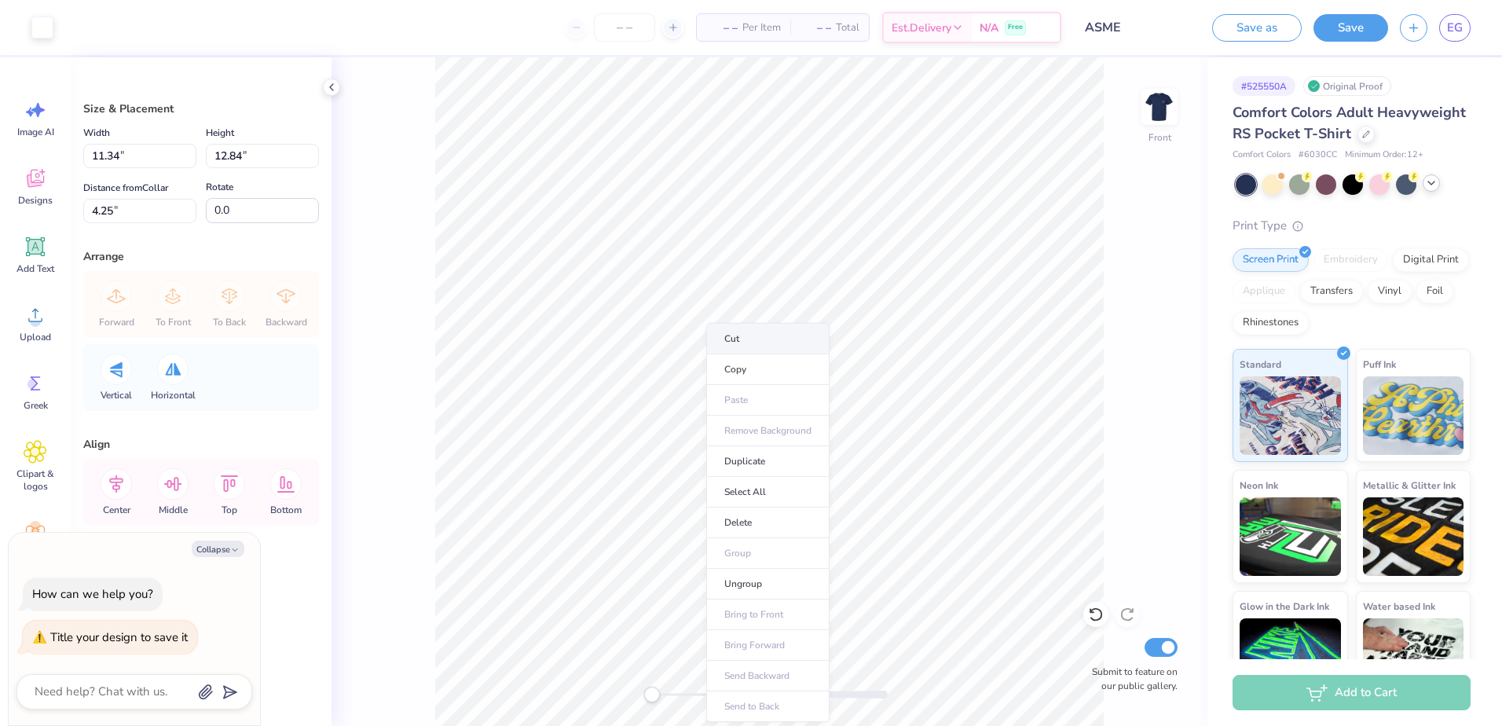
click at [754, 323] on li "Cut" at bounding box center [767, 338] width 123 height 31
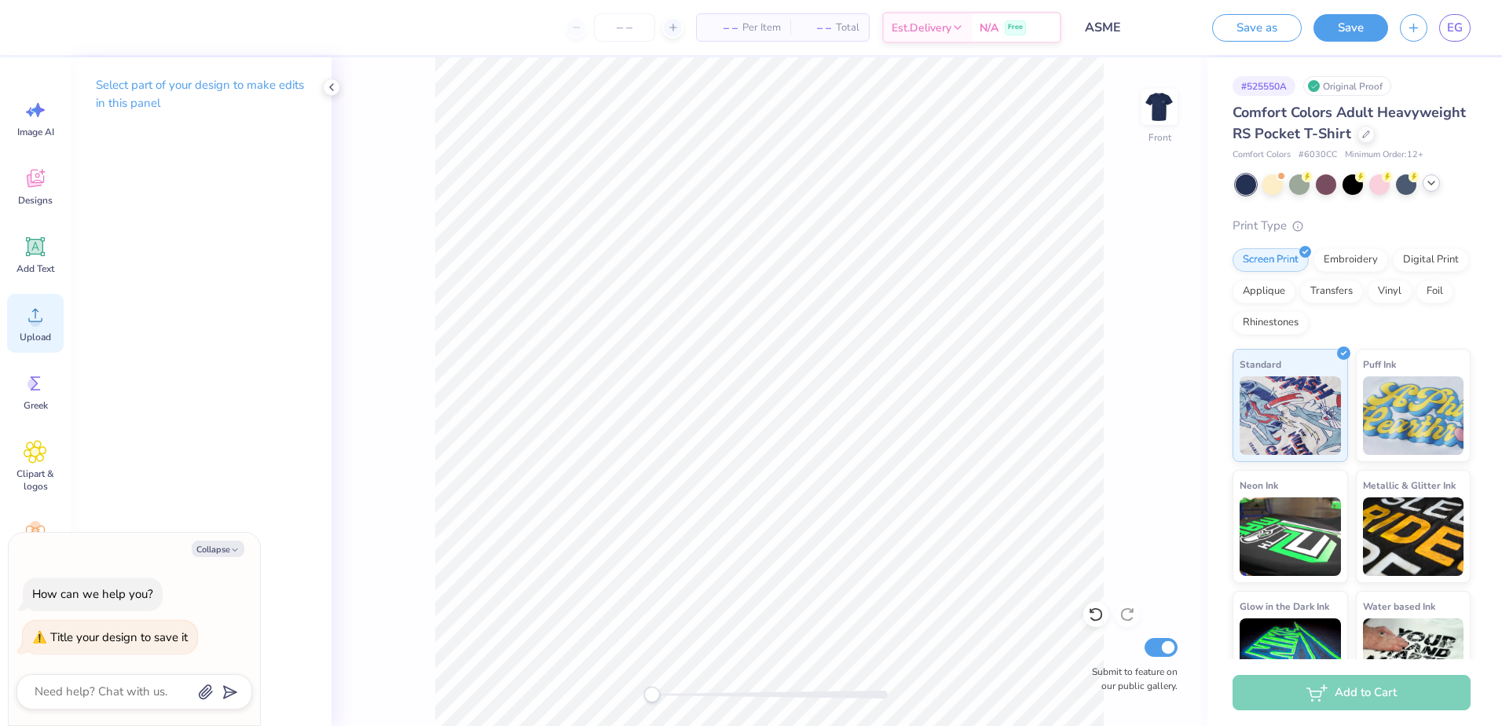
click at [45, 314] on icon at bounding box center [36, 315] width 24 height 24
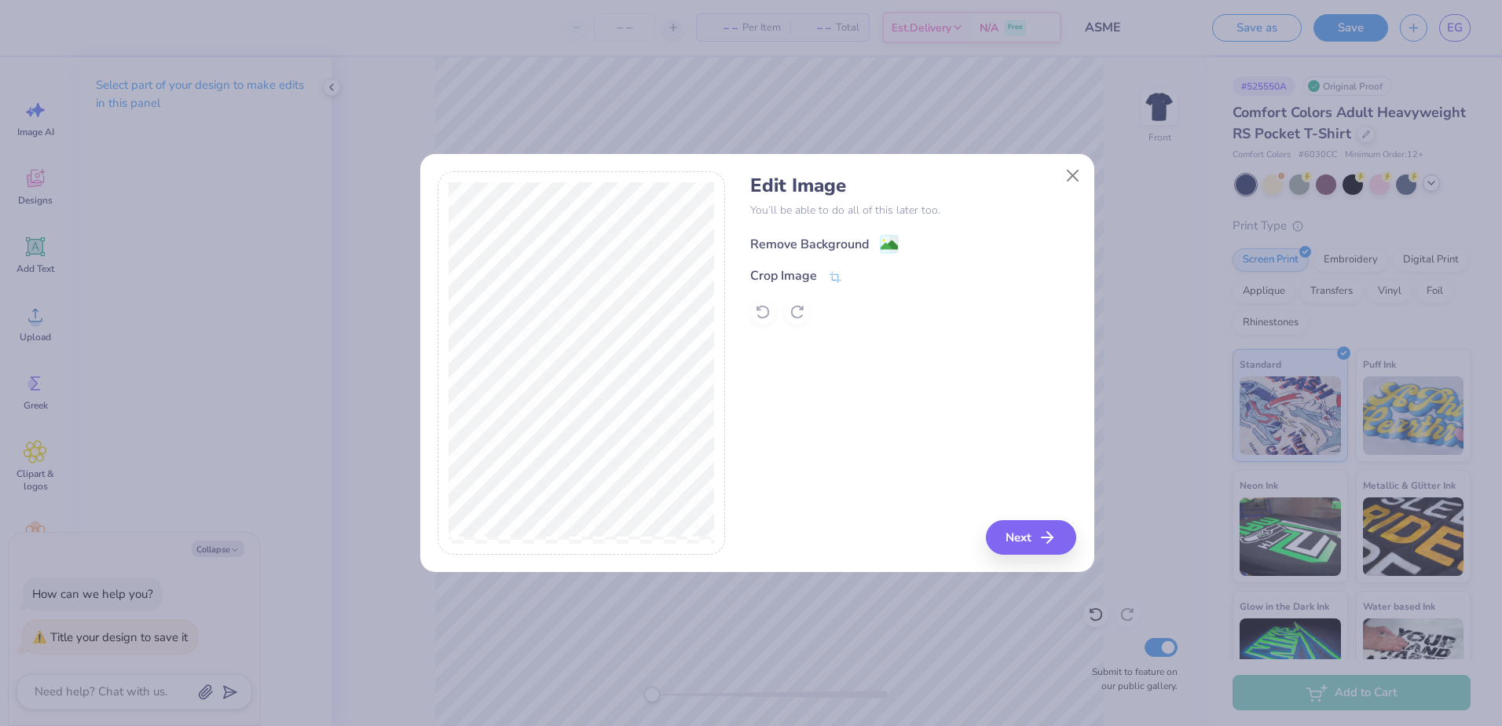
click at [811, 233] on div "Remove Background" at bounding box center [913, 243] width 326 height 20
click at [863, 241] on div "Remove Background" at bounding box center [809, 244] width 119 height 19
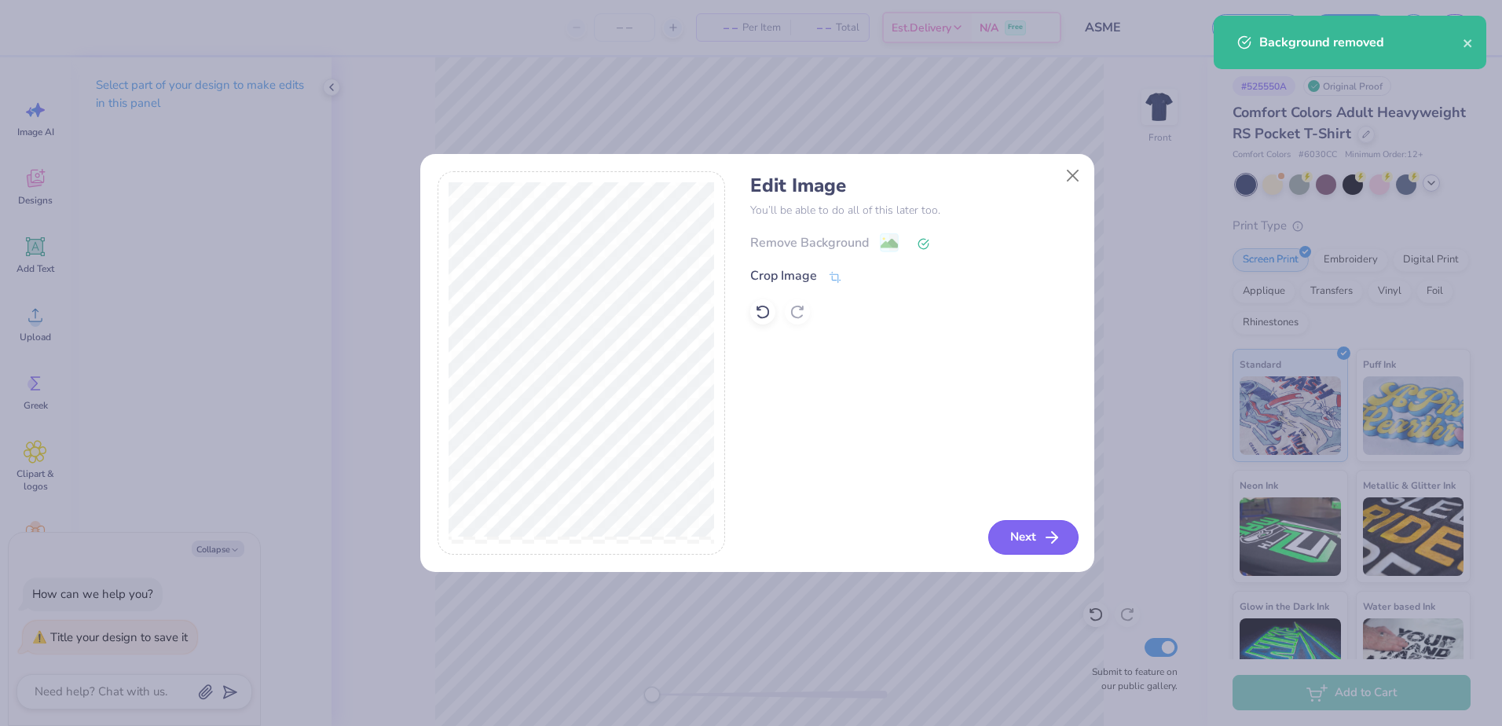
click at [1040, 534] on button "Next" at bounding box center [1033, 537] width 90 height 35
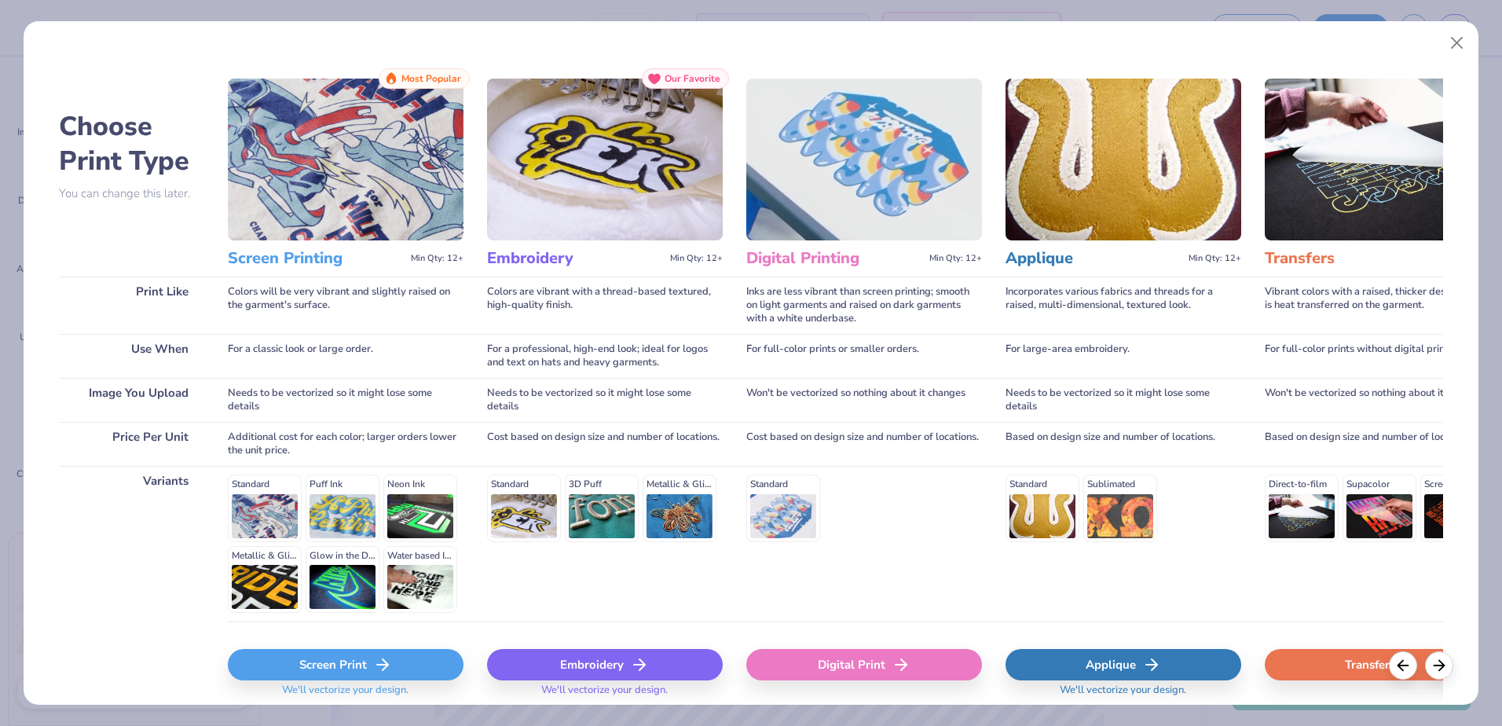
click at [363, 655] on div "Screen Print" at bounding box center [346, 664] width 236 height 31
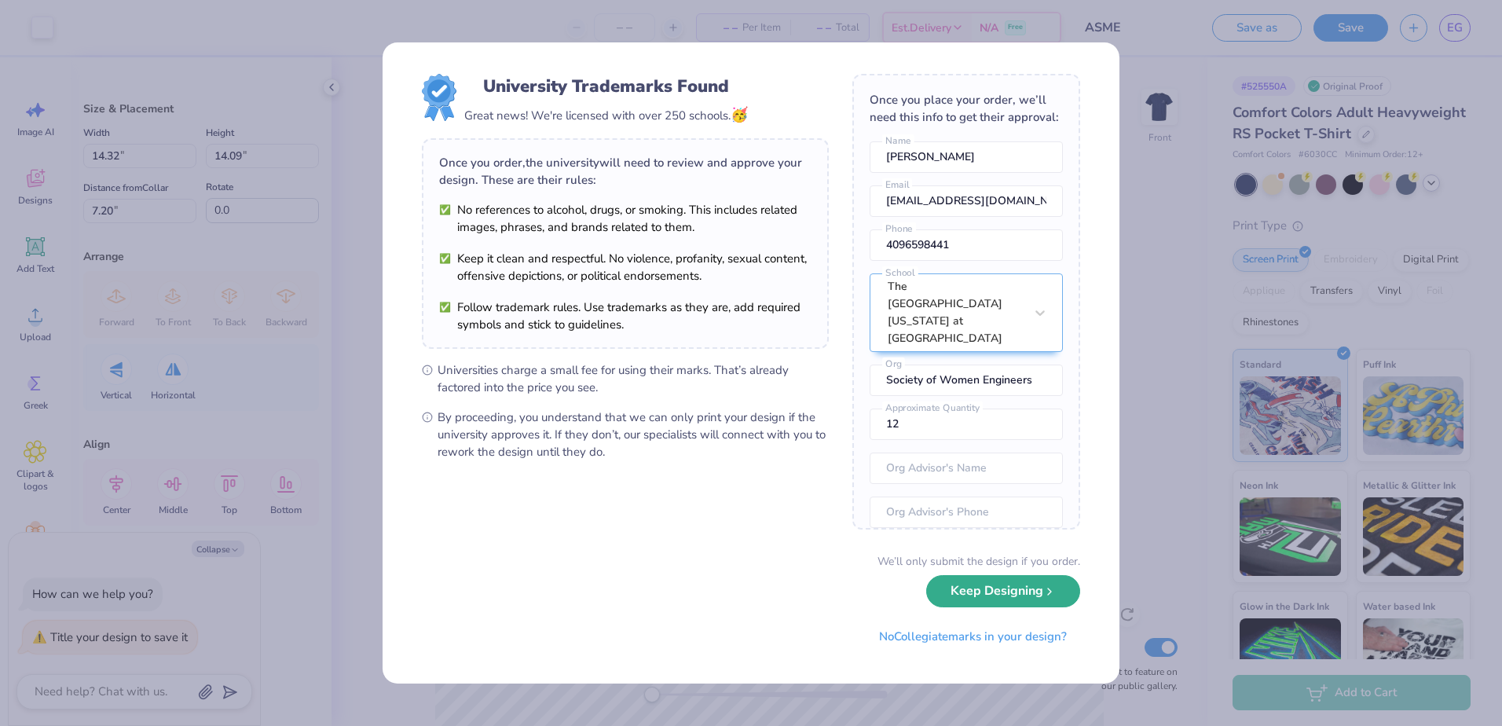
click at [1045, 577] on button "Keep Designing" at bounding box center [1003, 591] width 154 height 32
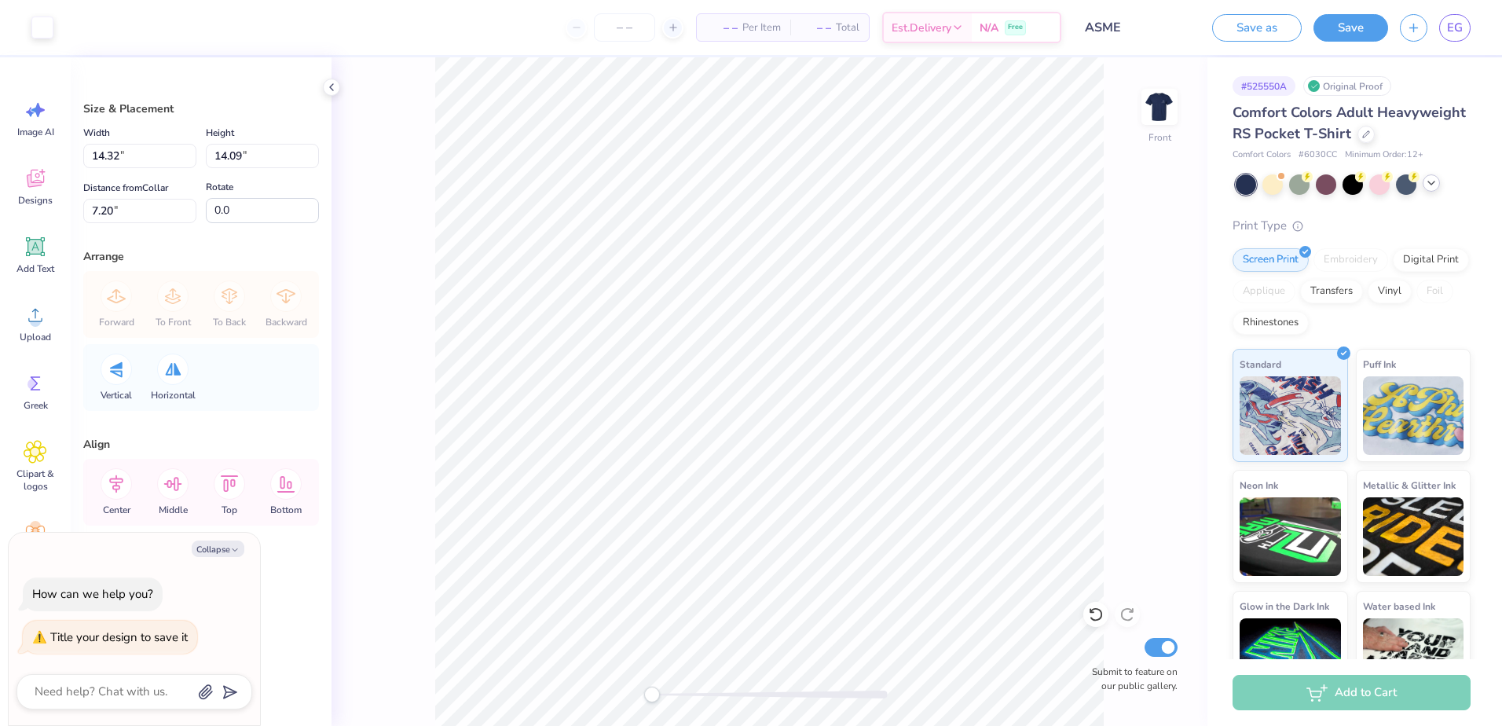
type textarea "x"
type input "12.33"
type input "12.13"
type input "5.32"
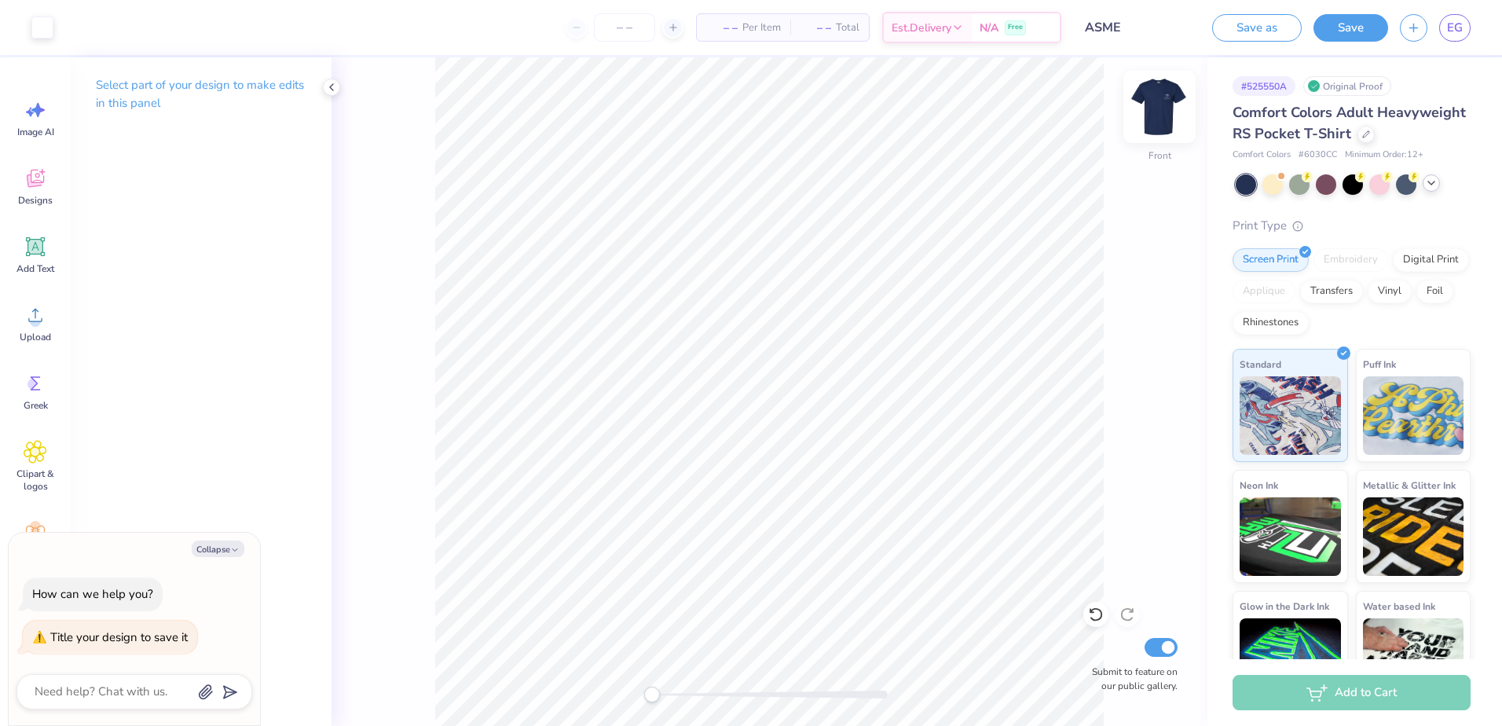
click at [1161, 108] on img at bounding box center [1159, 106] width 63 height 63
click at [1159, 106] on img at bounding box center [1159, 106] width 63 height 63
click at [1359, 14] on button "Save" at bounding box center [1351, 25] width 75 height 27
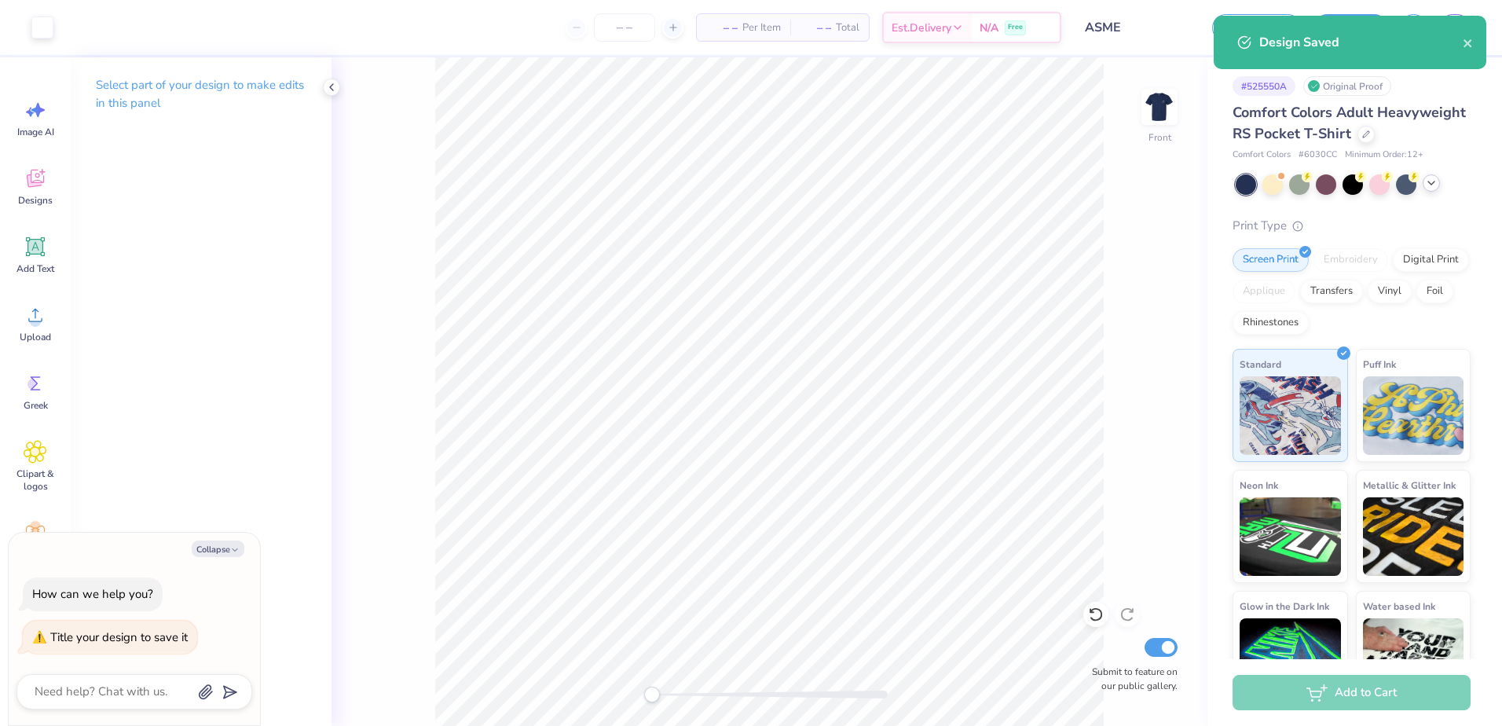
type textarea "x"
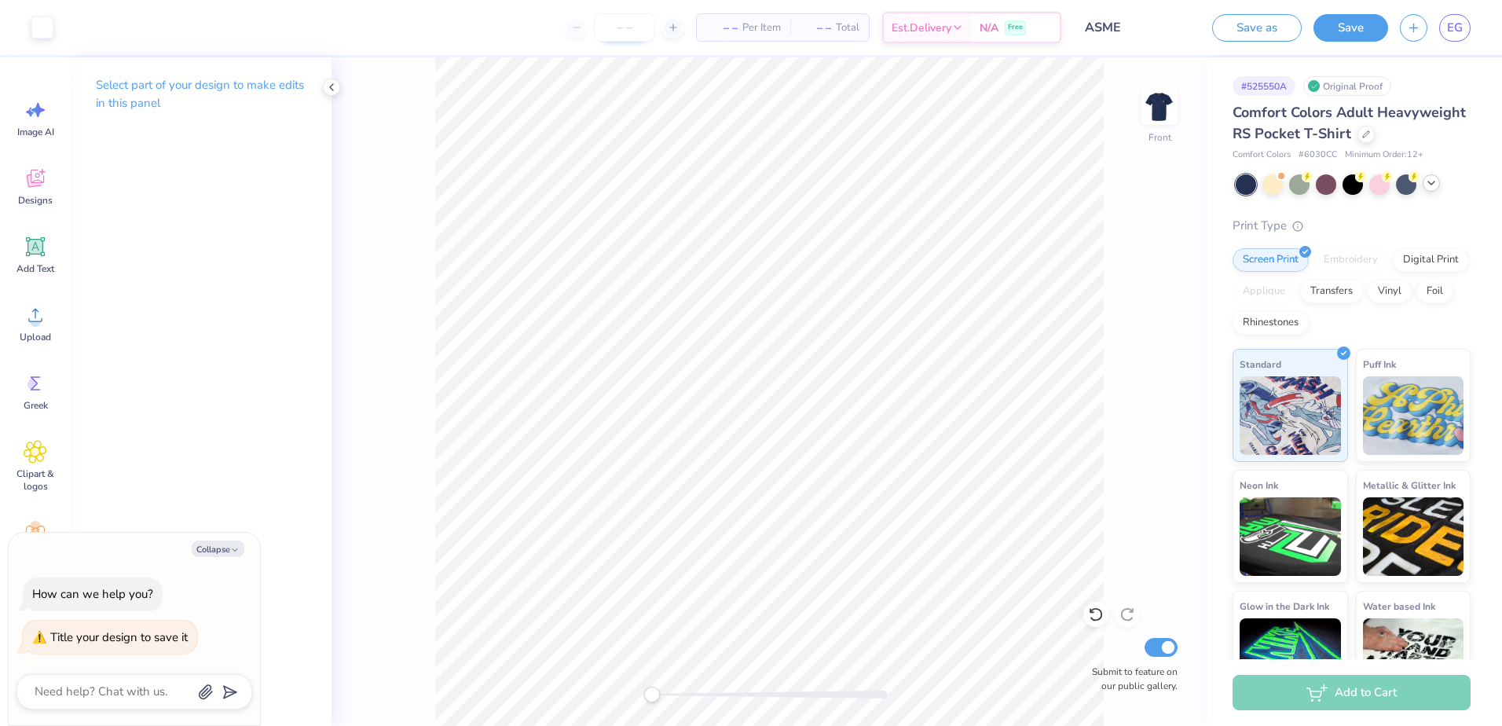
click at [594, 23] on input "number" at bounding box center [624, 27] width 61 height 28
type input "12"
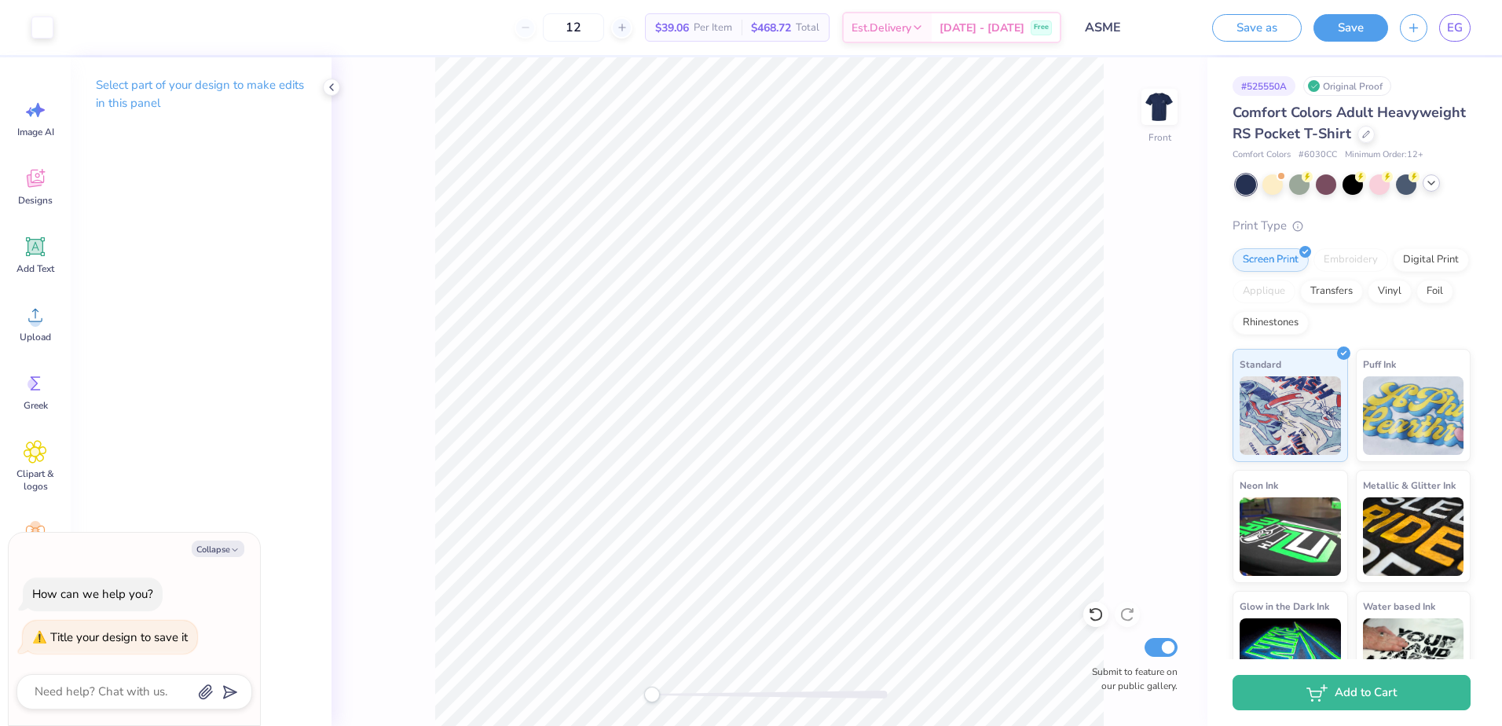
type textarea "x"
drag, startPoint x: 626, startPoint y: 27, endPoint x: 560, endPoint y: 39, distance: 67.2
click at [560, 39] on div "12" at bounding box center [574, 27] width 118 height 28
click at [632, 29] on div at bounding box center [621, 27] width 21 height 21
click at [632, 27] on div at bounding box center [621, 27] width 21 height 21
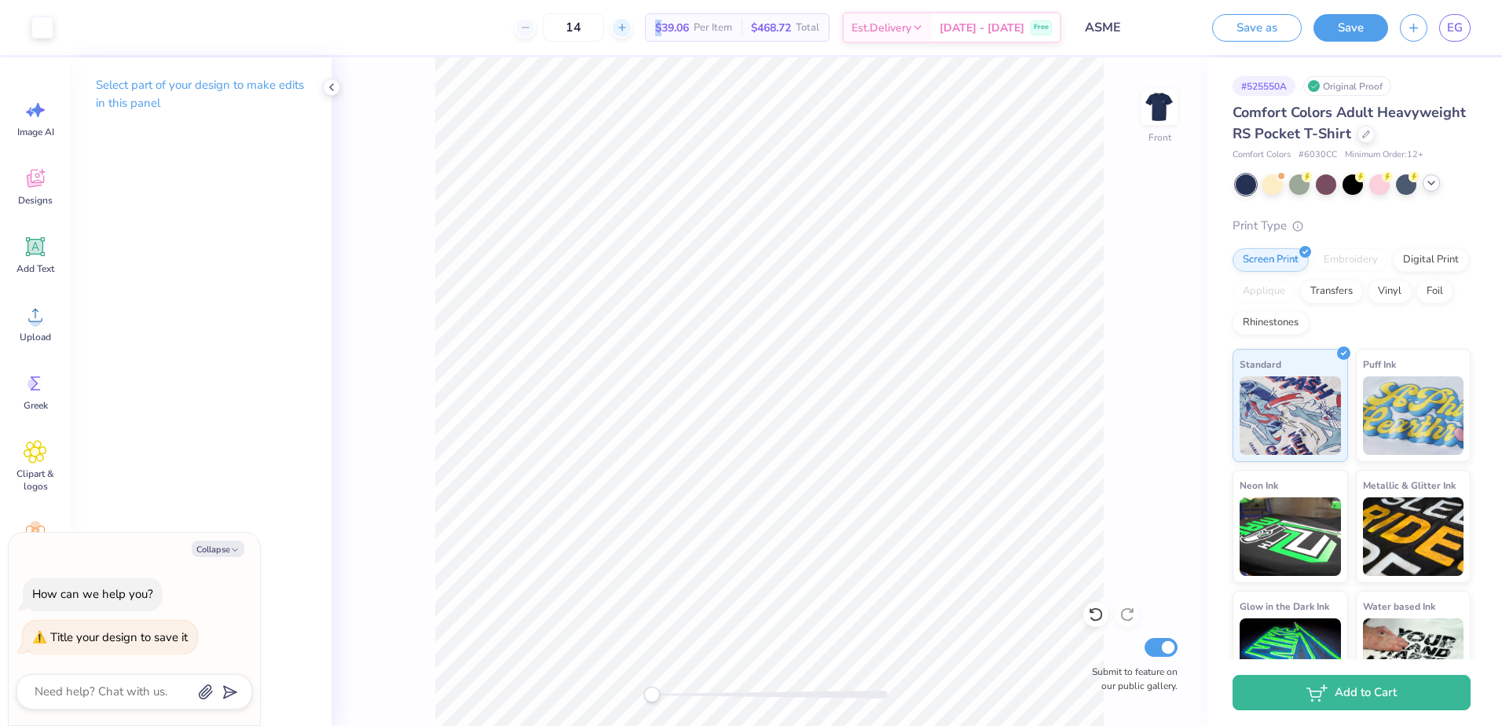
click at [632, 27] on div at bounding box center [621, 27] width 21 height 21
type input "18"
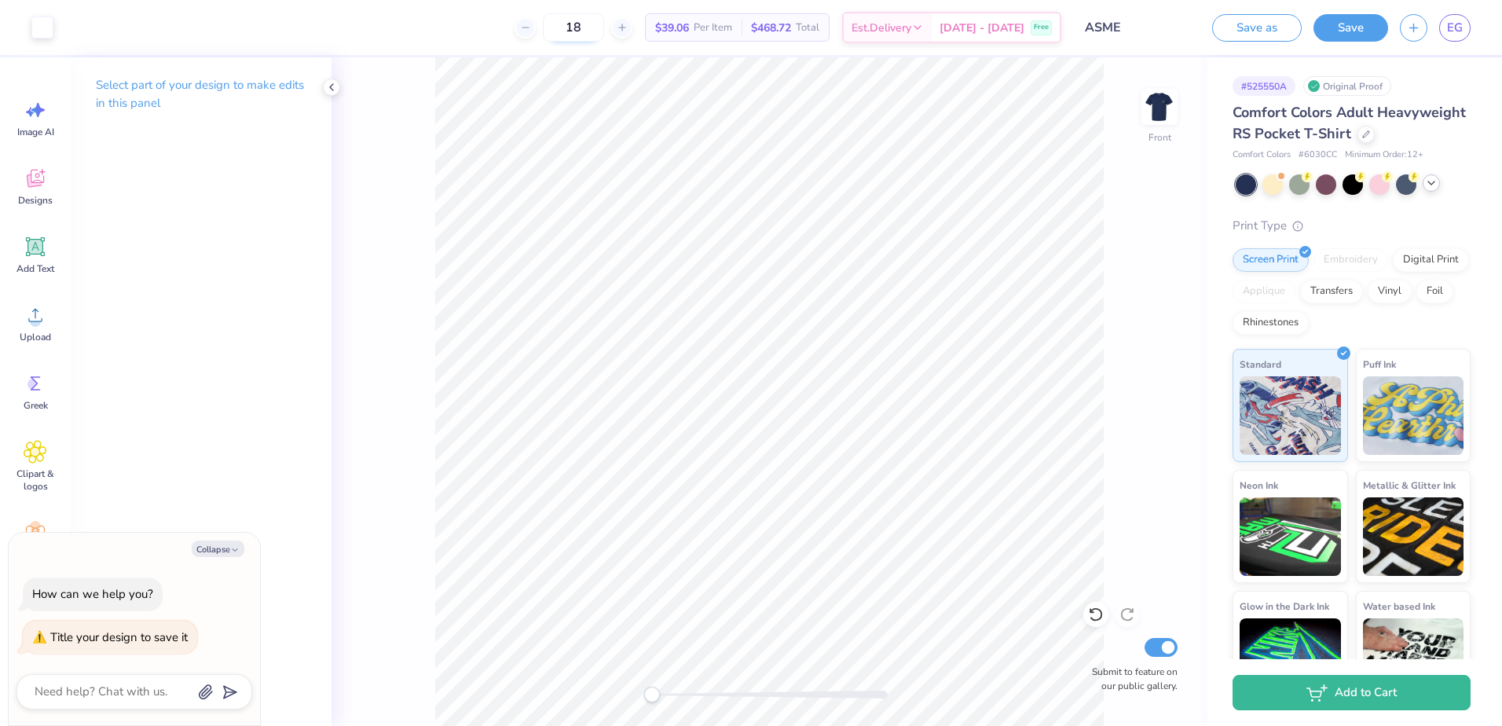
drag, startPoint x: 655, startPoint y: 27, endPoint x: 608, endPoint y: 24, distance: 47.2
click at [604, 24] on input "18" at bounding box center [573, 27] width 61 height 28
type textarea "x"
drag, startPoint x: 613, startPoint y: 24, endPoint x: 591, endPoint y: 26, distance: 22.1
click at [591, 26] on input "18" at bounding box center [573, 27] width 61 height 28
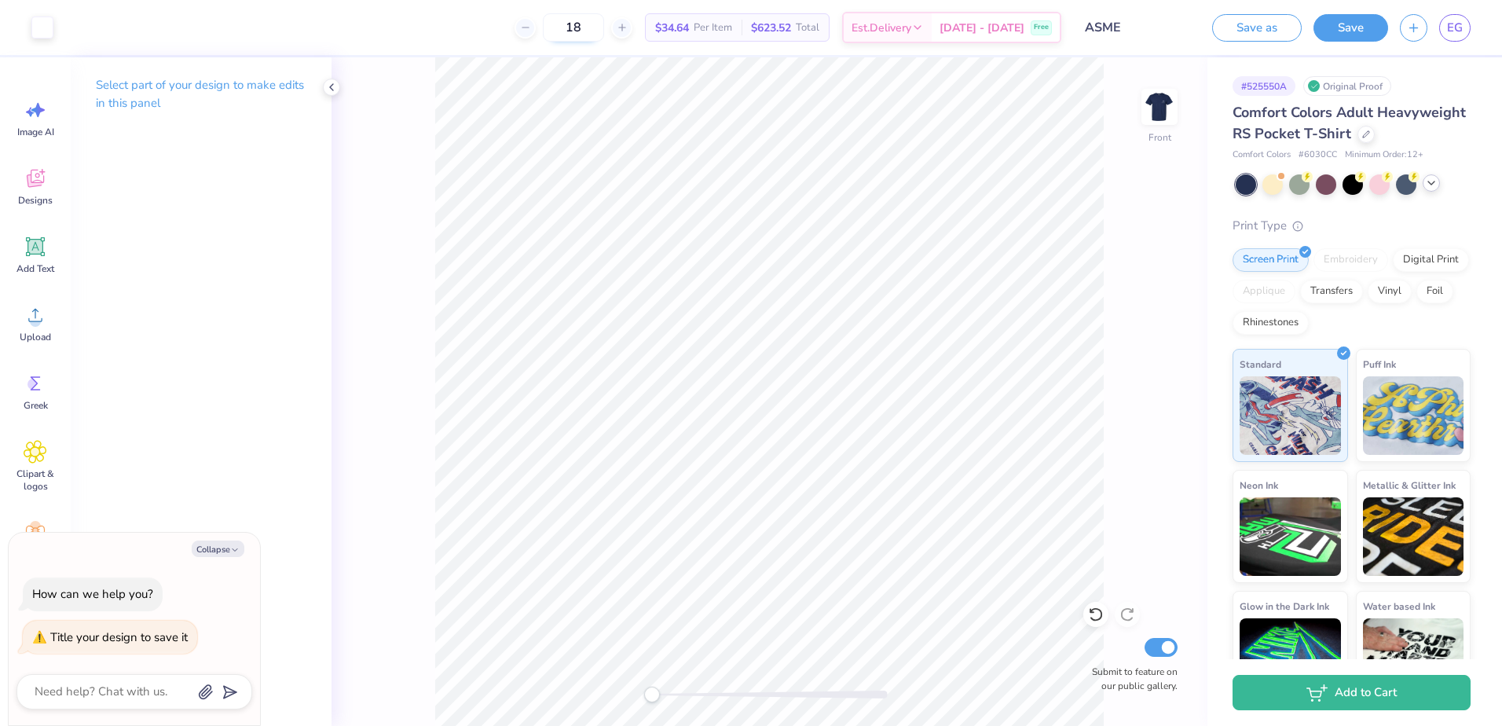
click at [604, 21] on input "18" at bounding box center [573, 27] width 61 height 28
type input "1"
type textarea "x"
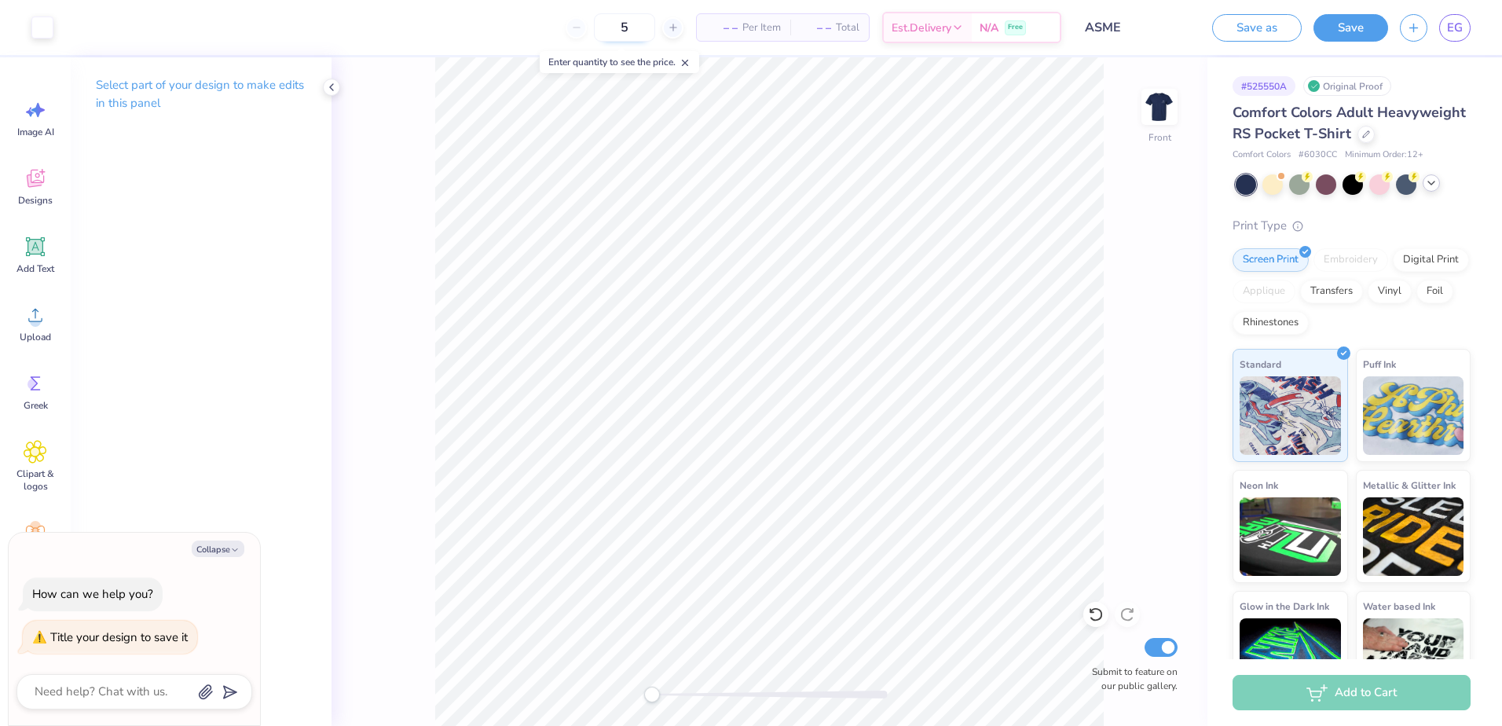
type input "50"
type textarea "x"
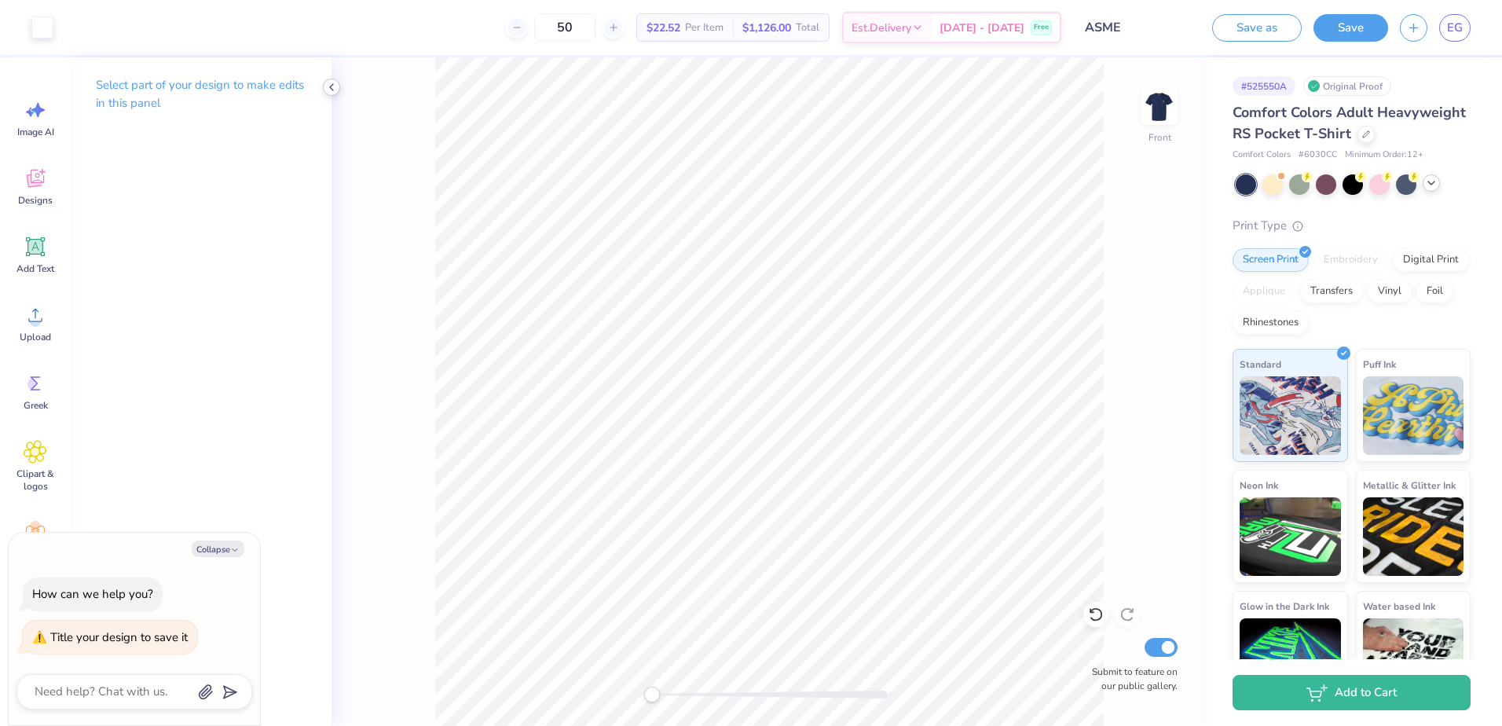
type input "50"
click at [331, 85] on icon at bounding box center [331, 87] width 13 height 13
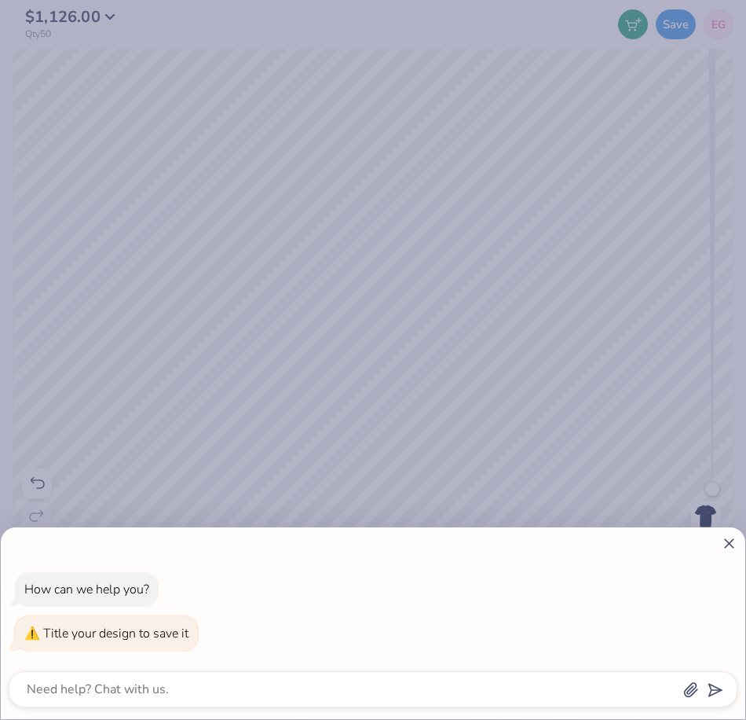
type textarea "x"
